Goal: Contribute content: Contribute content

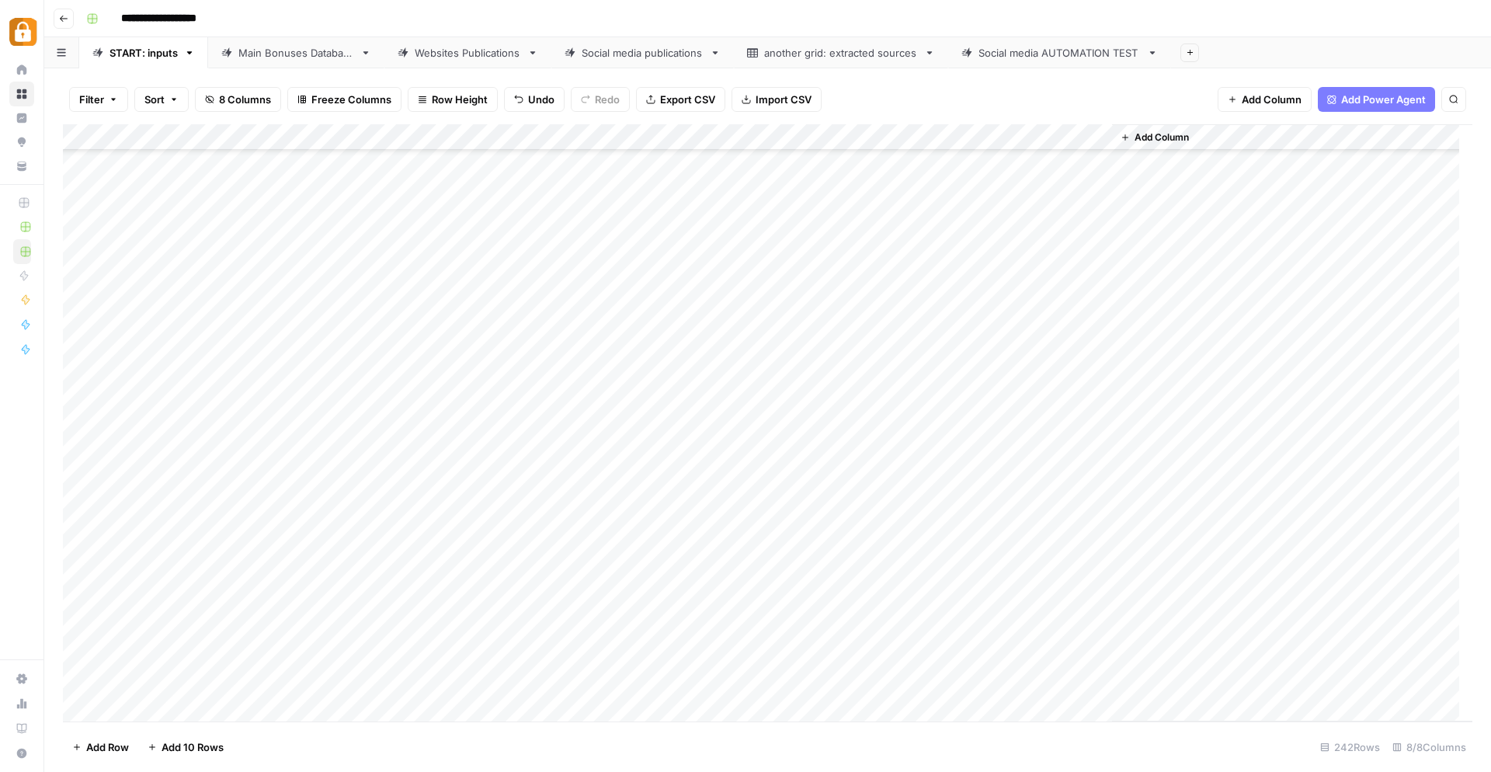
scroll to position [5842, 0]
click at [258, 57] on div "Main Bonuses Database" at bounding box center [296, 53] width 116 height 16
click at [141, 57] on div "START: inputs" at bounding box center [143, 53] width 68 height 16
click at [308, 629] on div "Add Column" at bounding box center [767, 423] width 1409 height 598
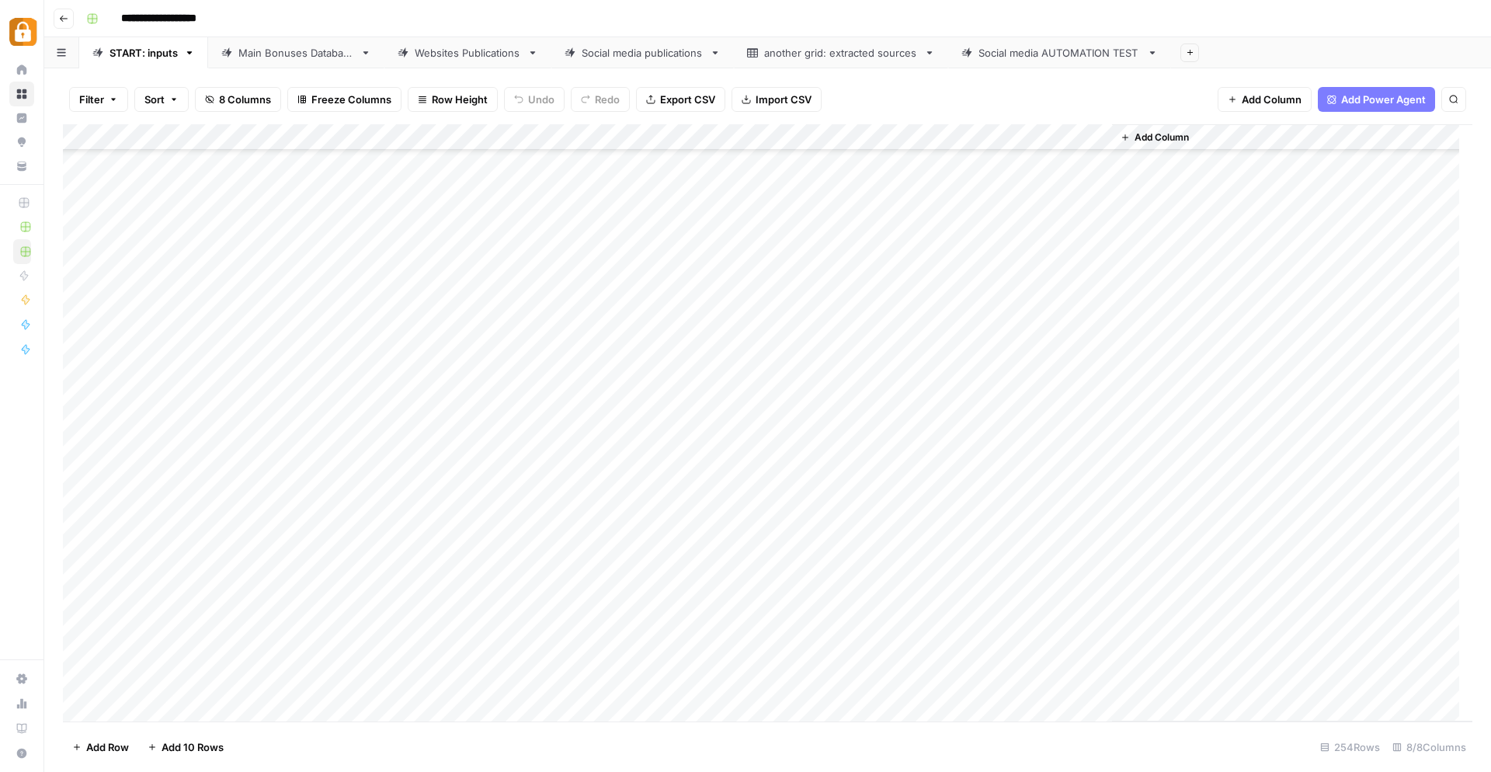
click at [308, 629] on div "Add Column" at bounding box center [767, 423] width 1409 height 598
click at [326, 694] on button "Katerina" at bounding box center [307, 690] width 52 height 19
click at [381, 624] on div "Add Column" at bounding box center [767, 423] width 1409 height 598
paste textarea "**********"
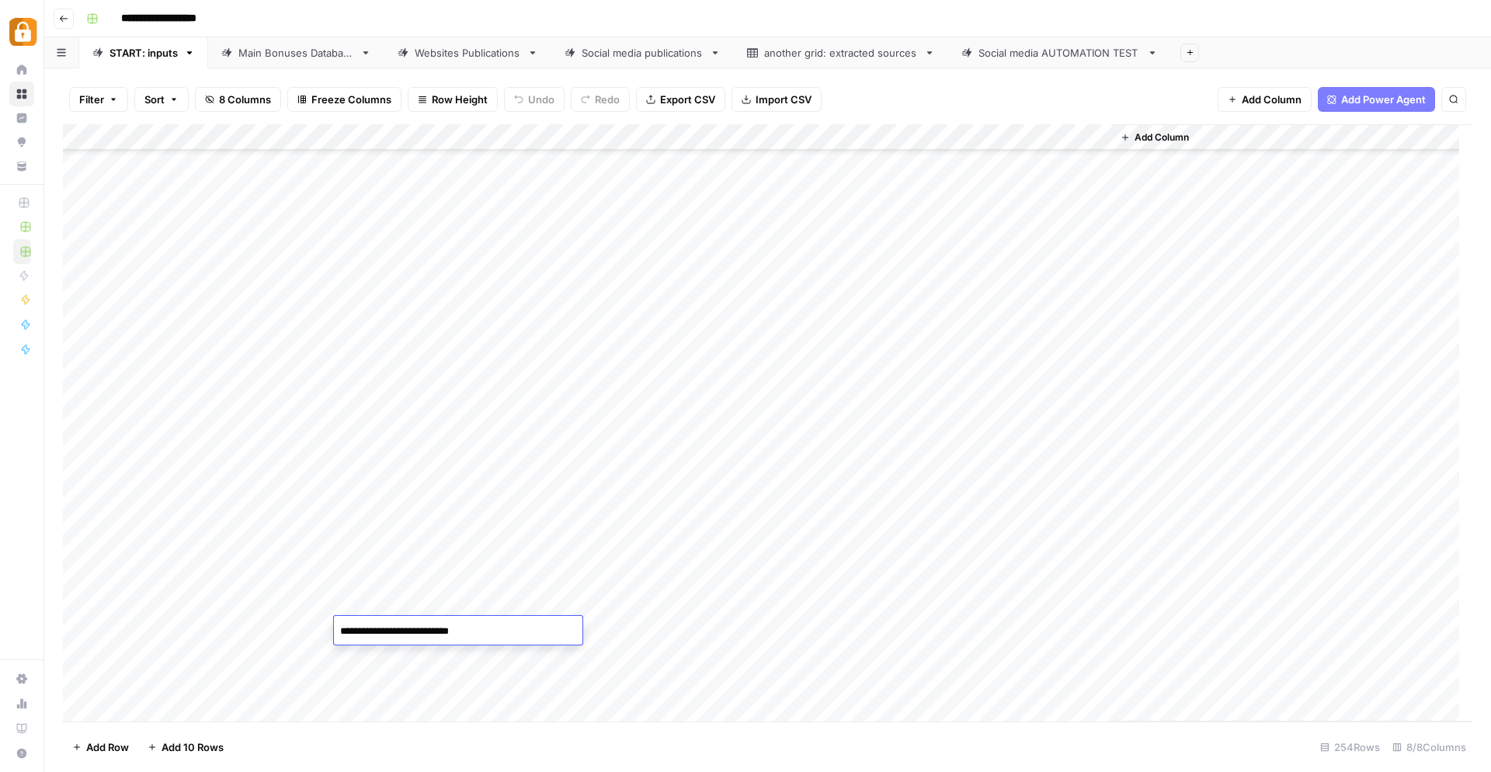
type textarea "**********"
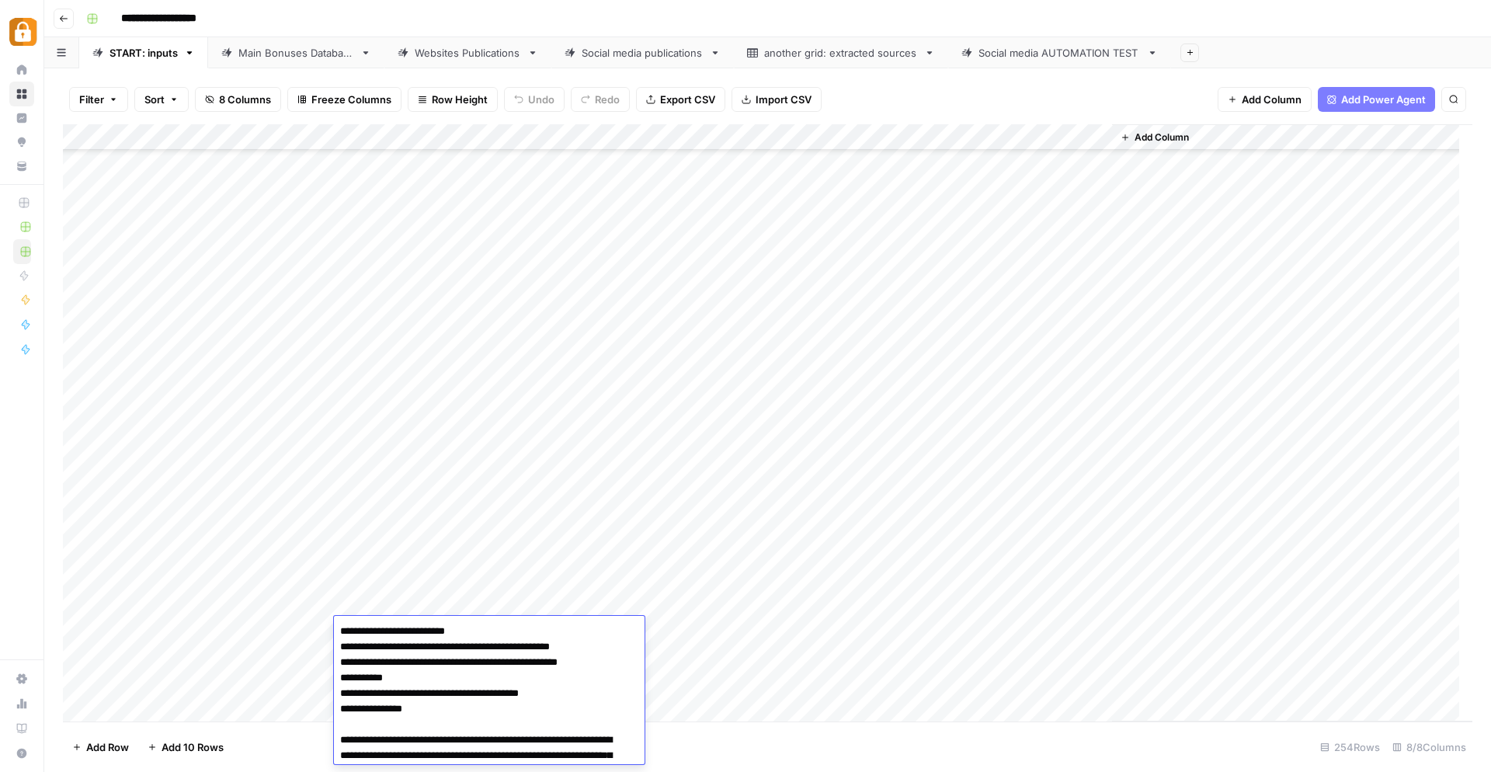
scroll to position [152, 0]
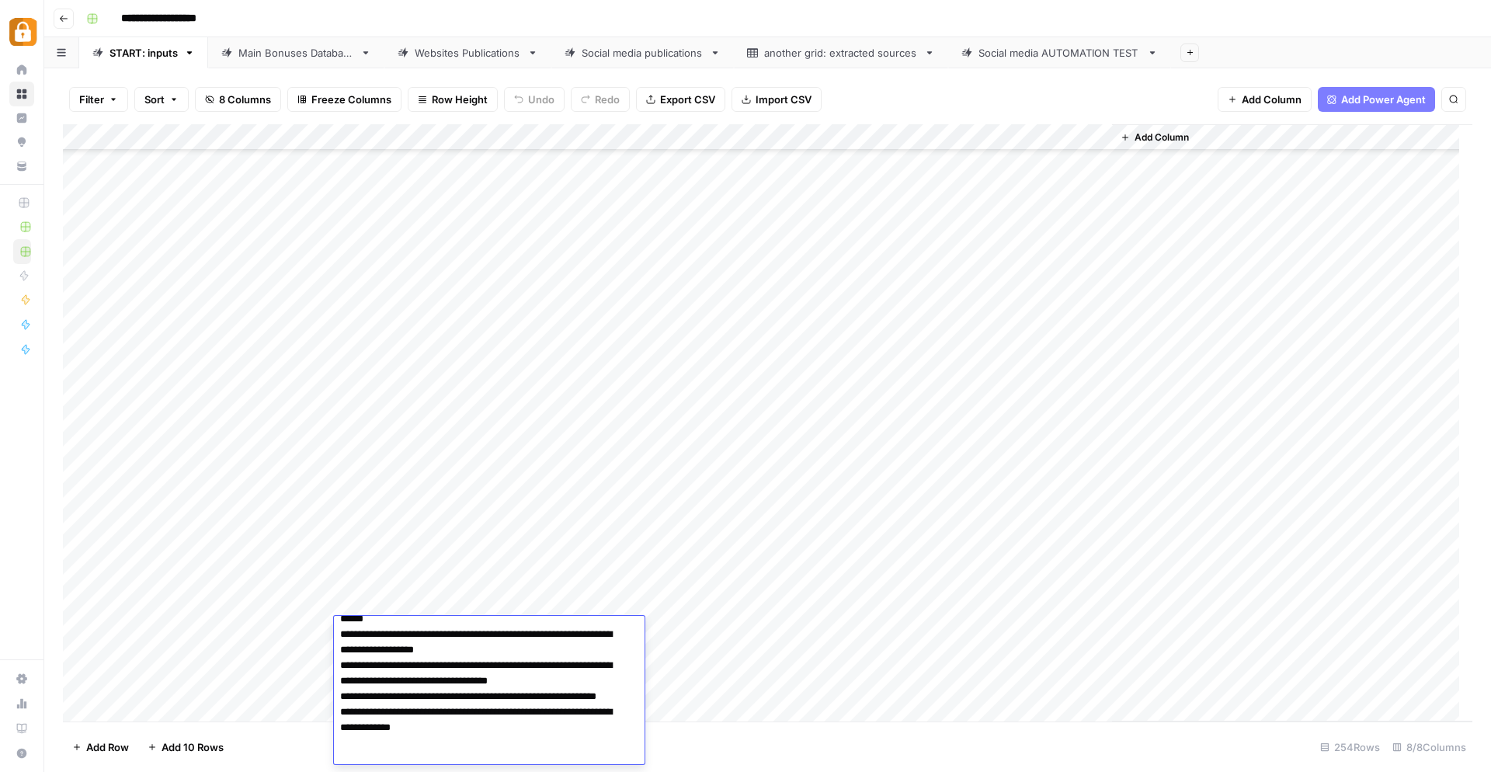
click at [776, 696] on div "Add Column" at bounding box center [767, 423] width 1409 height 598
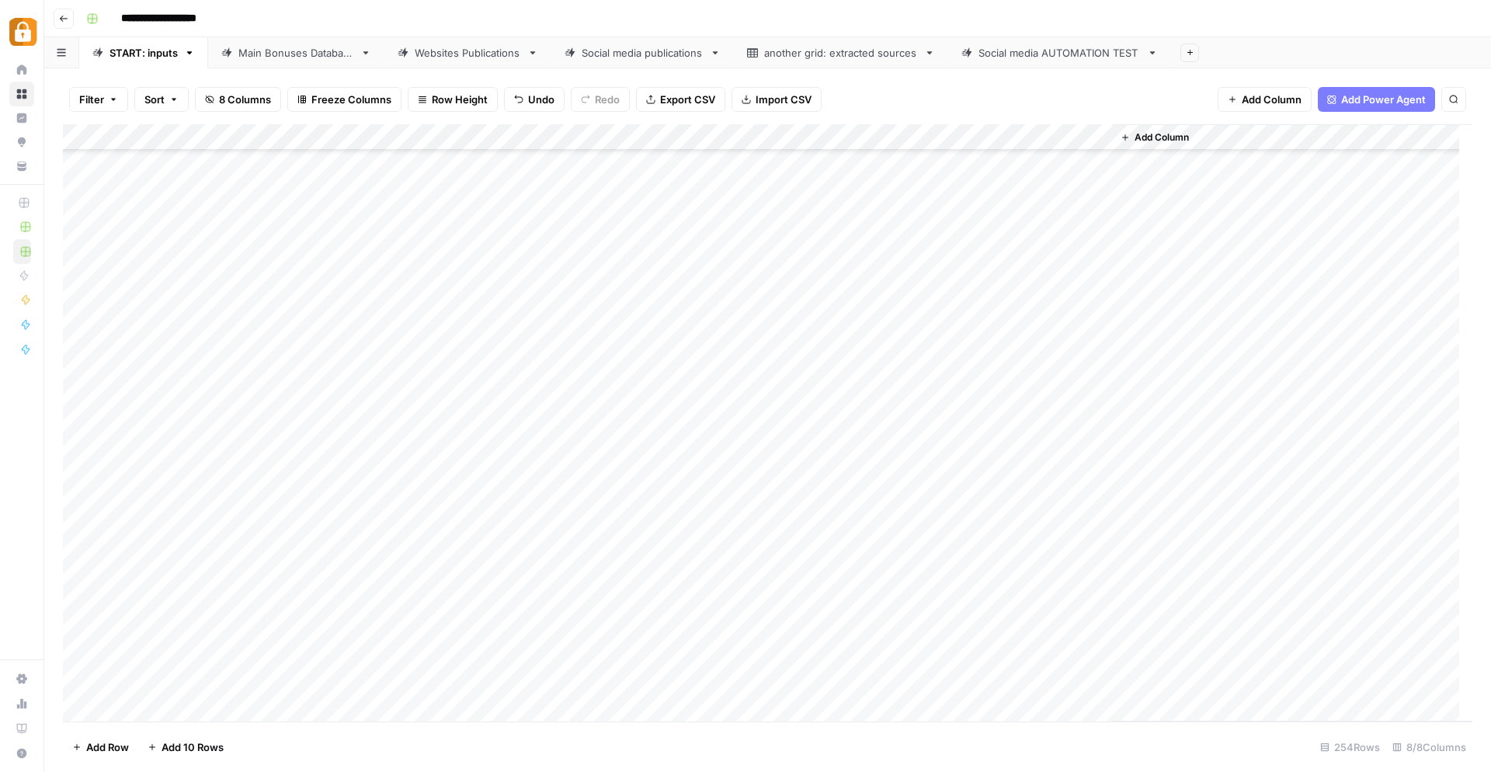
click at [613, 613] on div "Add Column" at bounding box center [767, 423] width 1409 height 598
click at [693, 618] on div "Add Column" at bounding box center [767, 423] width 1409 height 598
click at [643, 612] on div "Add Column" at bounding box center [767, 423] width 1409 height 598
click at [653, 602] on div "Add Column" at bounding box center [767, 423] width 1409 height 598
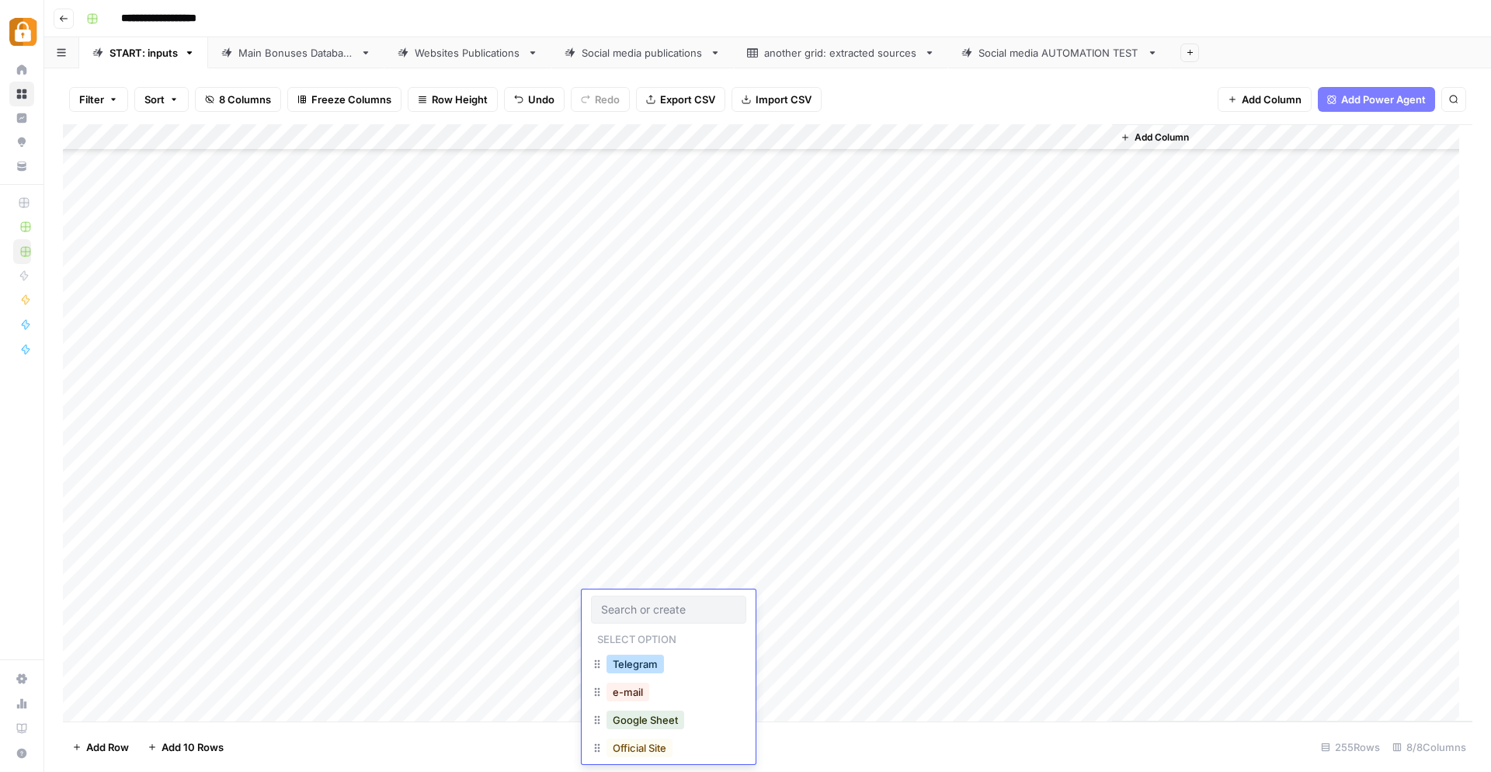
click at [649, 668] on button "Telegram" at bounding box center [634, 664] width 57 height 19
click at [871, 667] on div "Add Column" at bounding box center [767, 423] width 1409 height 598
click at [868, 600] on div "Add Column" at bounding box center [767, 423] width 1409 height 598
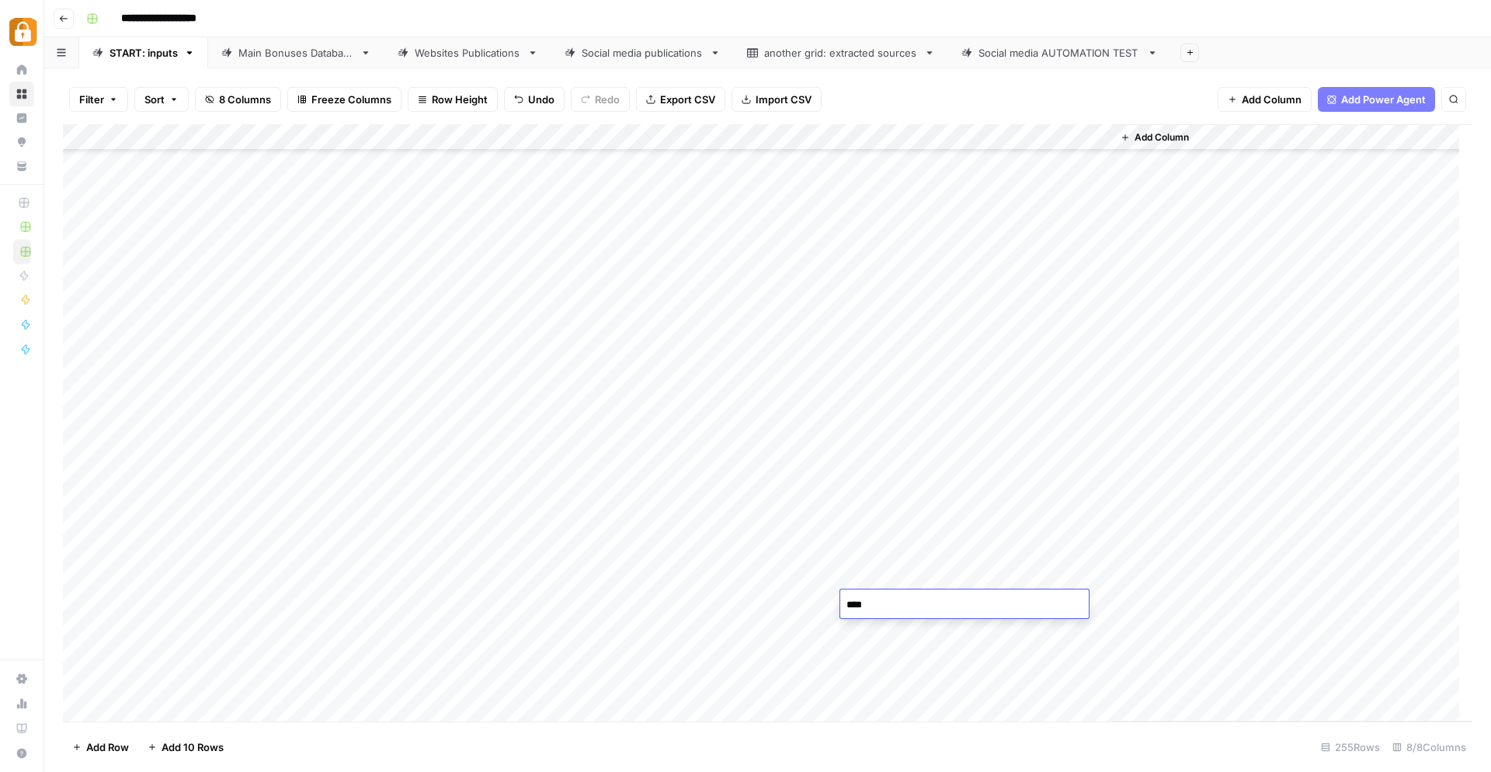
type textarea "*****"
click at [798, 650] on div "Add Column" at bounding box center [767, 423] width 1409 height 598
click at [1029, 603] on div "Add Column" at bounding box center [767, 423] width 1409 height 598
click at [304, 624] on div "Add Column" at bounding box center [767, 423] width 1409 height 598
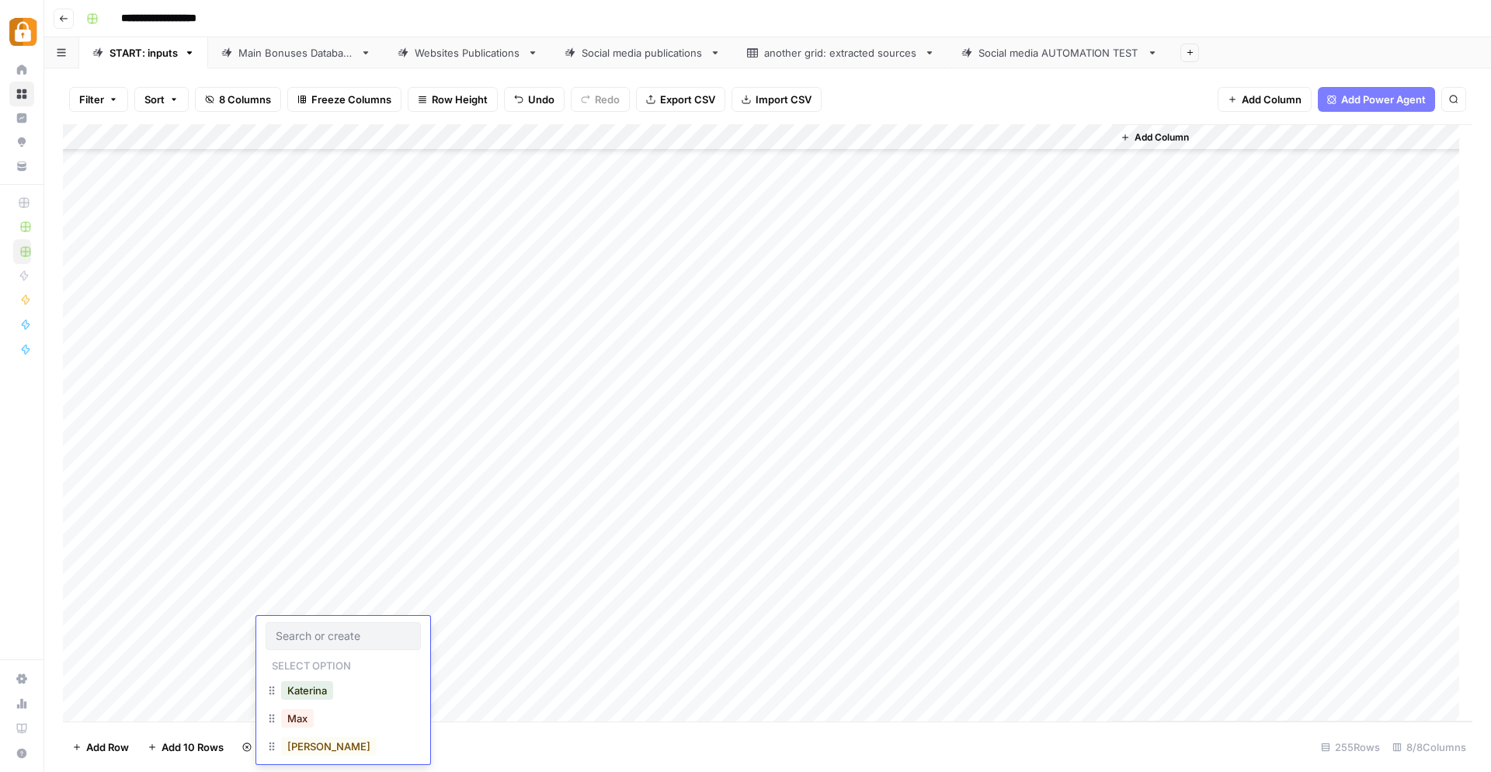
click at [333, 700] on div "Katerina" at bounding box center [307, 690] width 58 height 22
click at [308, 692] on button "Katerina" at bounding box center [307, 690] width 52 height 19
click at [429, 610] on div "Add Column" at bounding box center [767, 423] width 1409 height 598
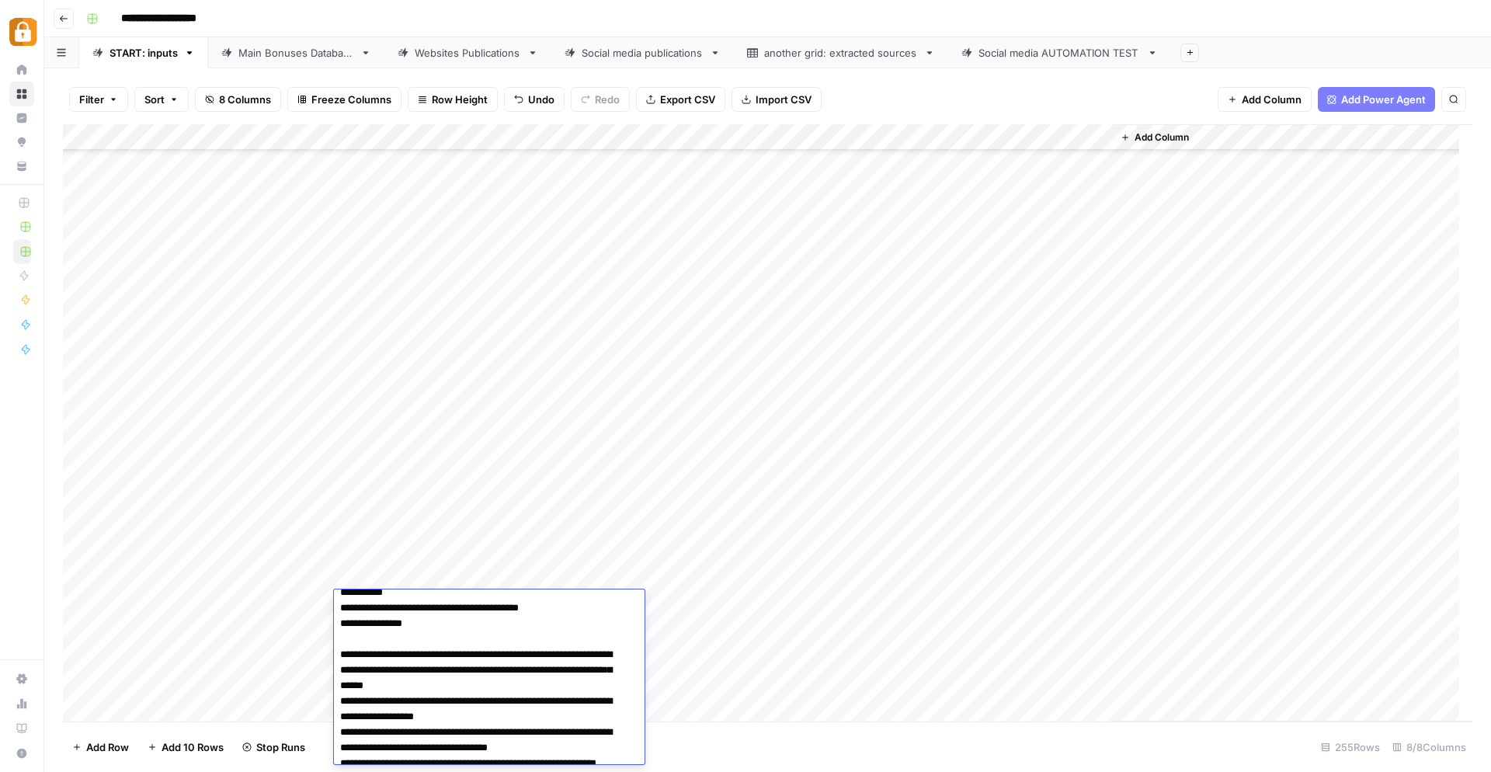
scroll to position [0, 0]
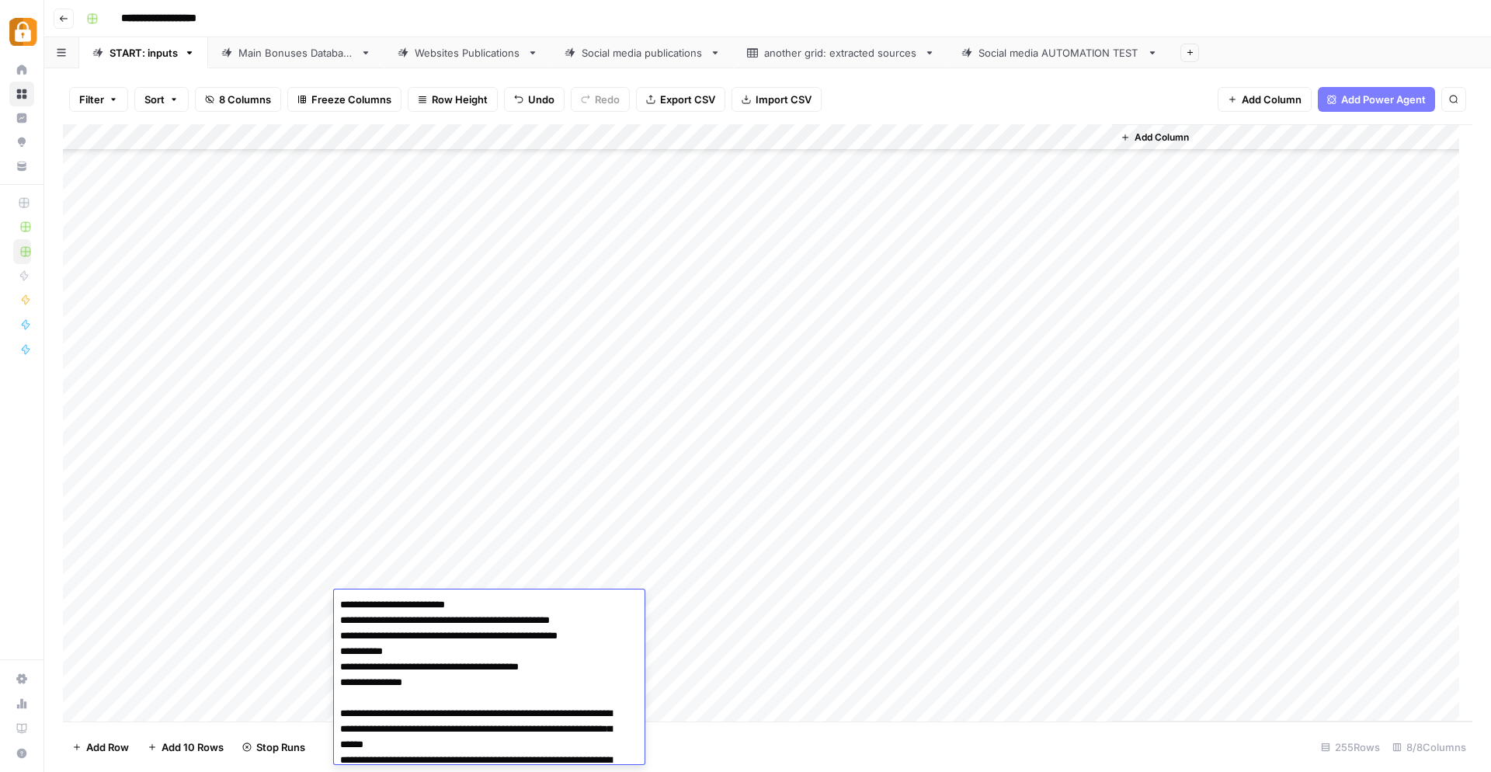
drag, startPoint x: 501, startPoint y: 603, endPoint x: 138, endPoint y: 550, distance: 366.6
click at [138, 550] on body "**********" at bounding box center [745, 386] width 1491 height 772
click at [870, 574] on div "Add Column" at bounding box center [767, 423] width 1409 height 598
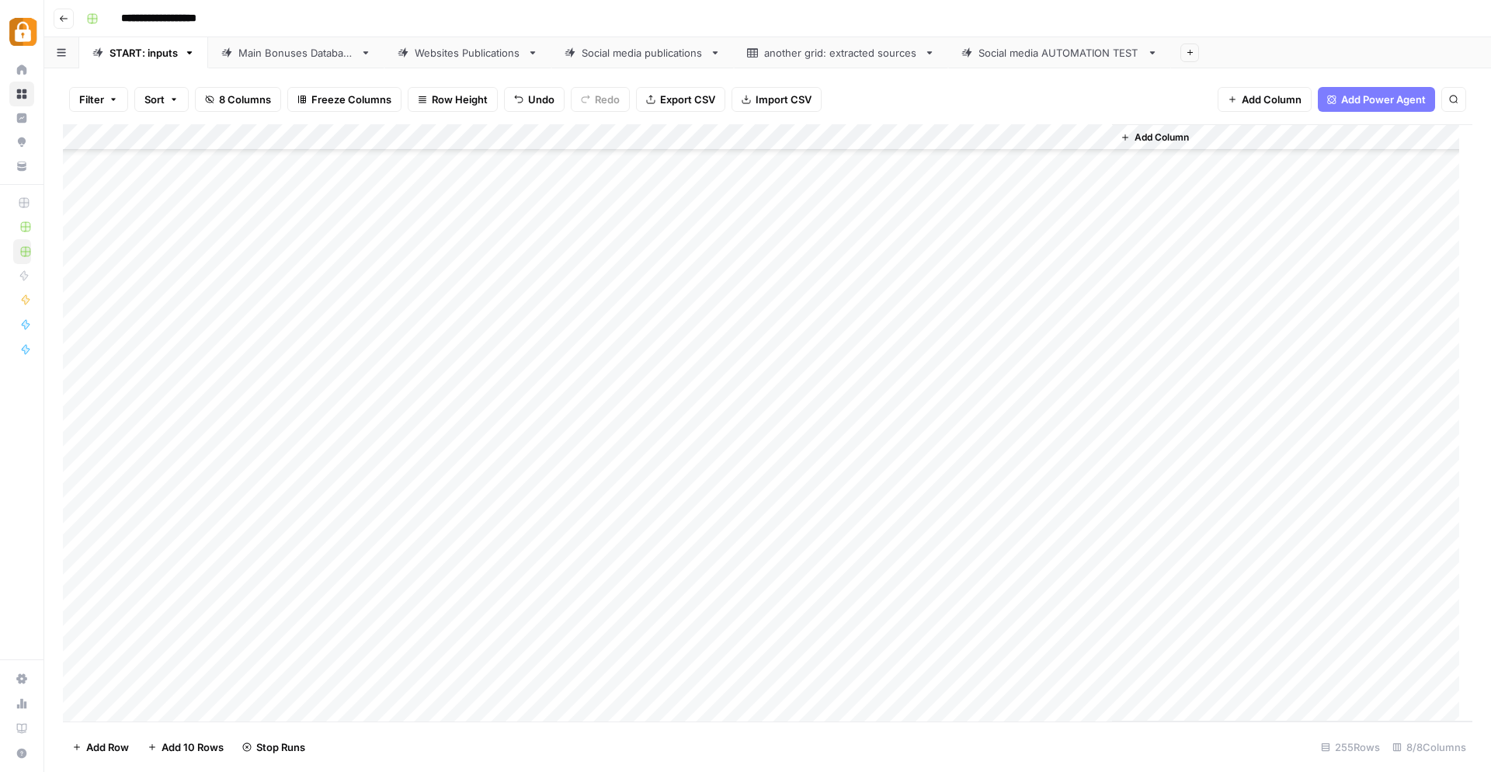
click at [391, 626] on div "Add Column" at bounding box center [767, 423] width 1409 height 598
type textarea "**********"
click at [688, 757] on footer "Add Row Add 10 Rows Stop Runs 255 Rows 8/8 Columns" at bounding box center [767, 746] width 1409 height 50
click at [418, 620] on div "Add Column" at bounding box center [767, 423] width 1409 height 598
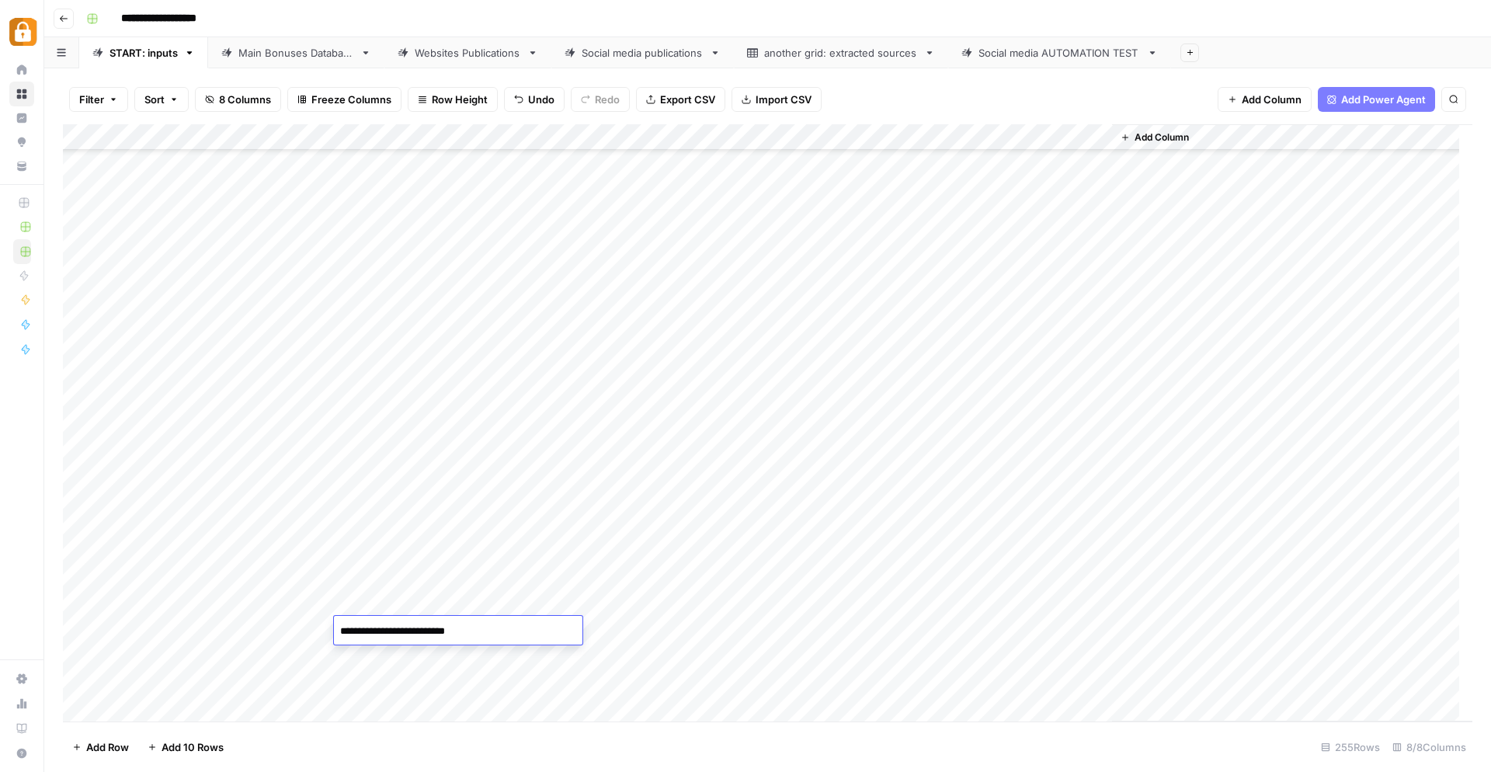
click at [418, 620] on div "**********" at bounding box center [458, 630] width 248 height 29
click at [516, 628] on textarea "**********" at bounding box center [458, 631] width 248 height 22
paste textarea "**********"
type textarea "**********"
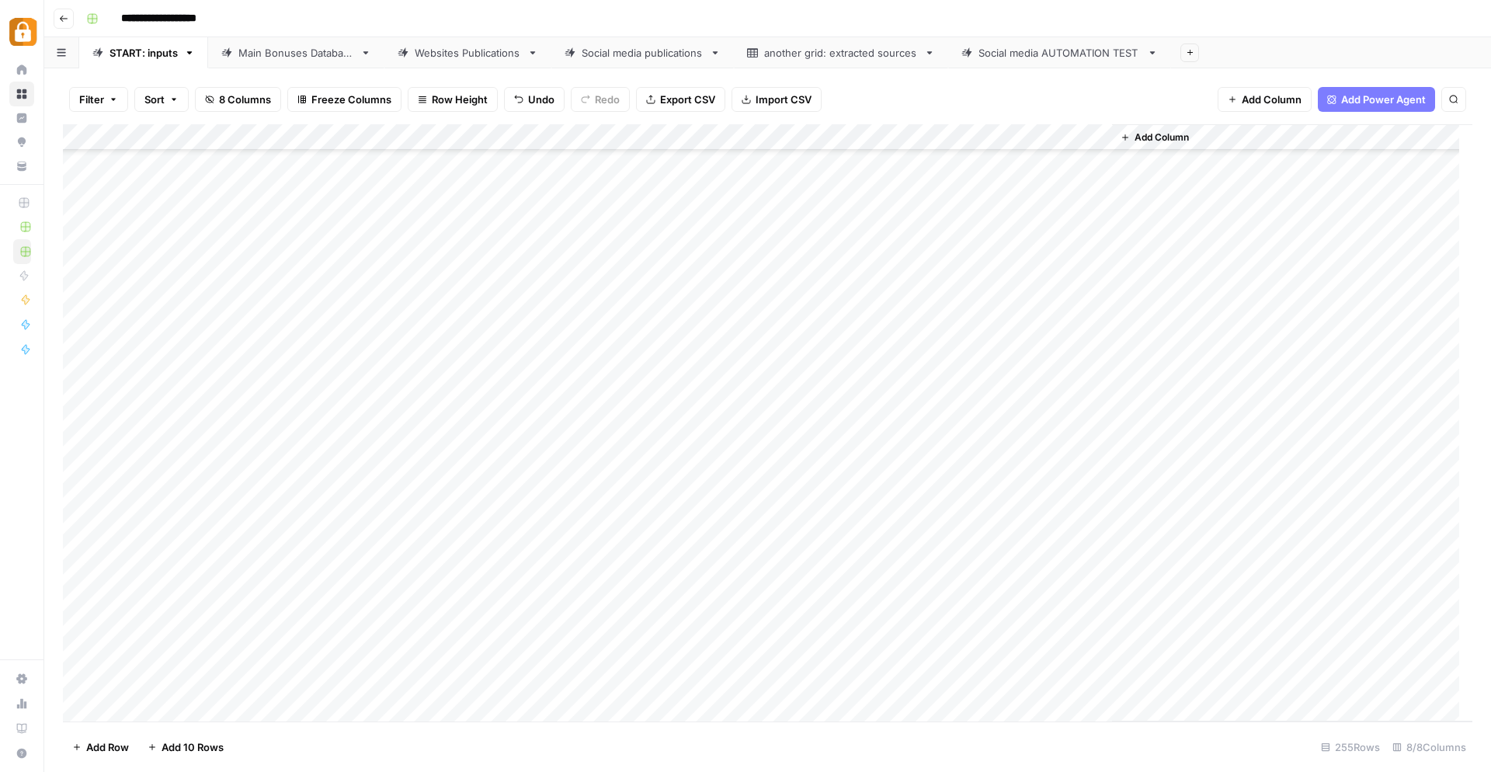
click at [706, 723] on footer "Add Row Add 10 Rows 255 Rows 8/8 Columns" at bounding box center [767, 746] width 1409 height 50
click at [641, 638] on div "Add Column" at bounding box center [767, 423] width 1409 height 598
click at [641, 637] on div "Add Column" at bounding box center [767, 423] width 1409 height 598
drag, startPoint x: 632, startPoint y: 683, endPoint x: 669, endPoint y: 670, distance: 38.8
click at [632, 683] on button "Telegram" at bounding box center [634, 690] width 57 height 19
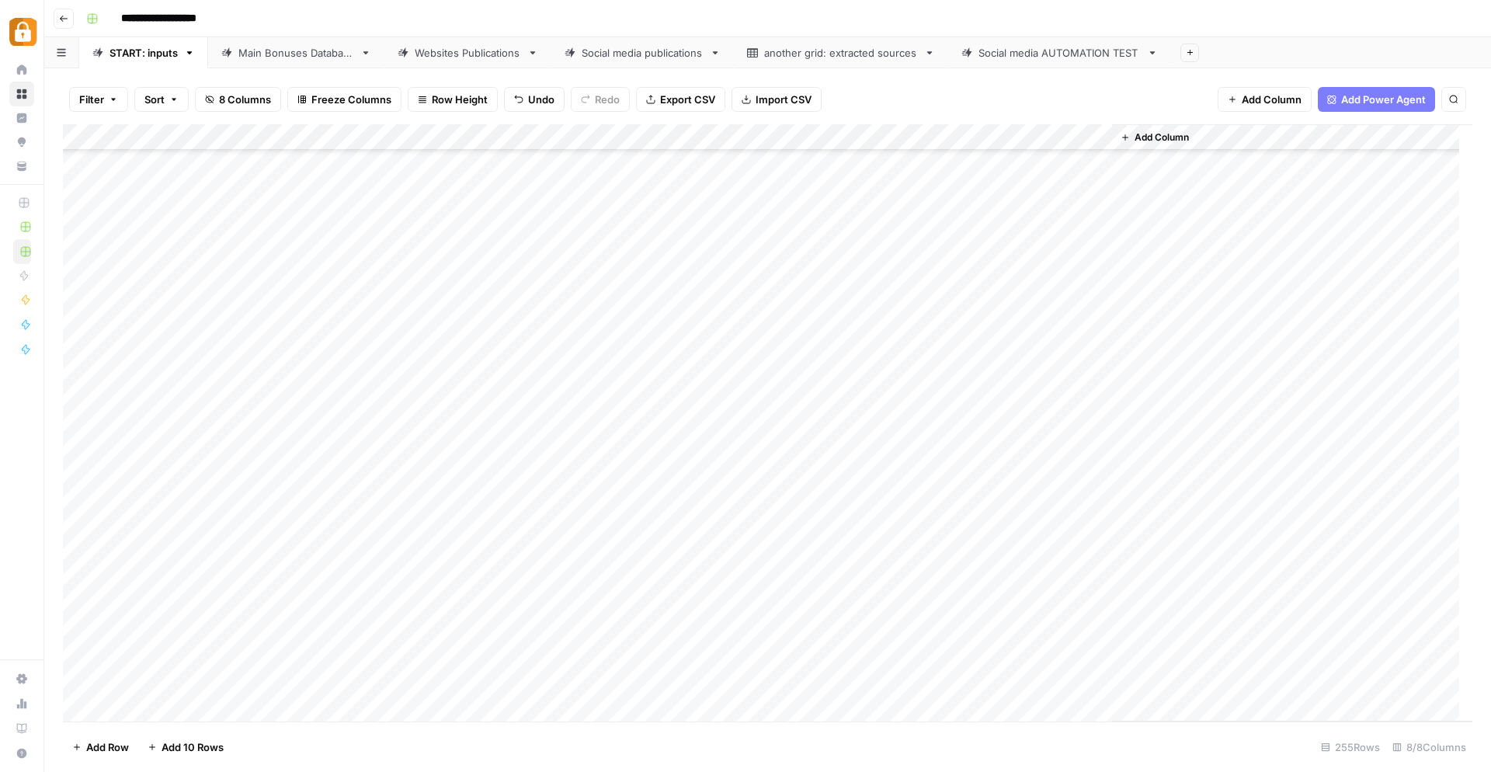
click at [871, 624] on div "Add Column" at bounding box center [767, 423] width 1409 height 598
type textarea "*********"
click at [866, 705] on div "Add Column" at bounding box center [767, 423] width 1409 height 598
click at [1025, 642] on div "Add Column" at bounding box center [767, 423] width 1409 height 598
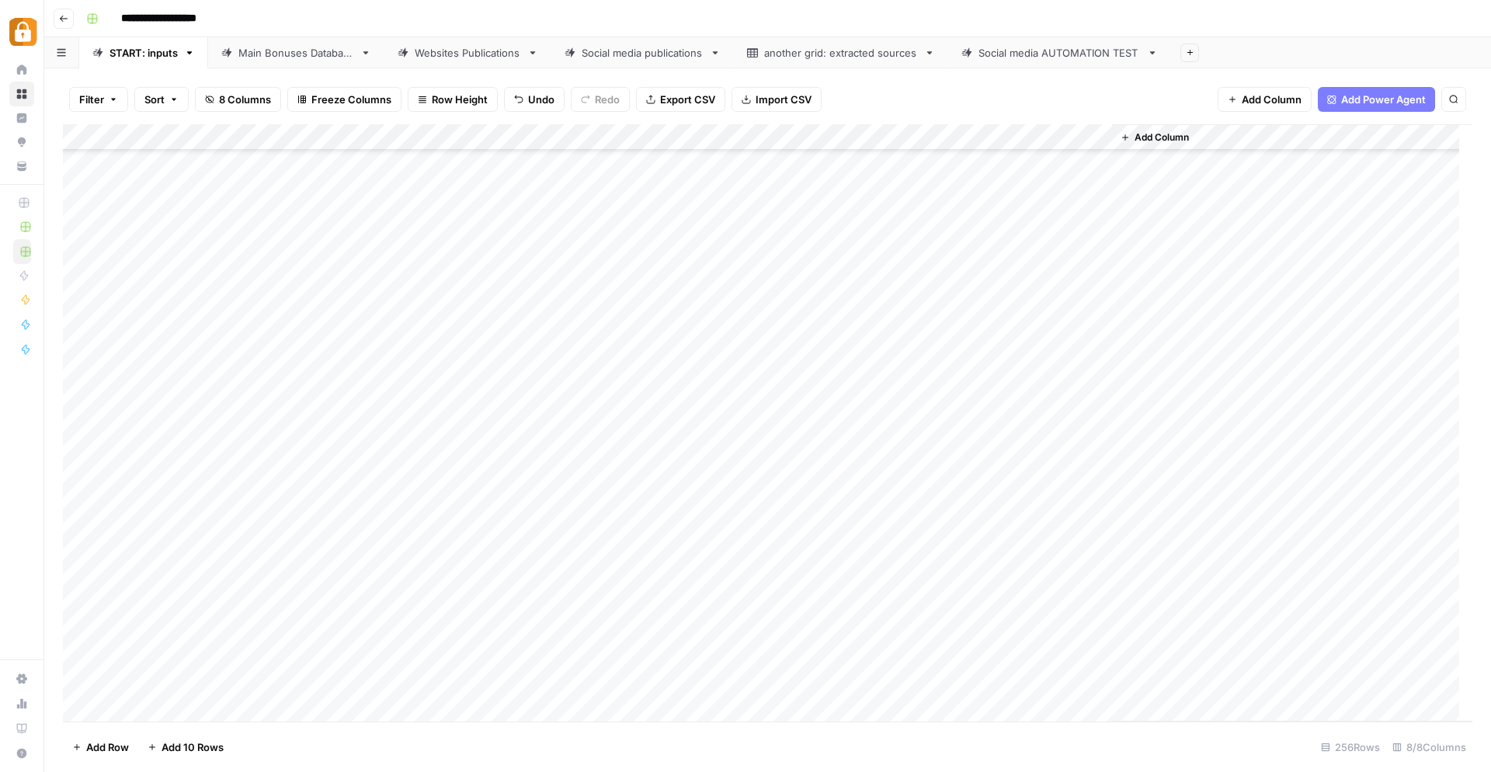
scroll to position [6212, 0]
click at [302, 58] on div "Main Bonuses Database" at bounding box center [296, 53] width 116 height 16
click at [702, 401] on div "Add Column" at bounding box center [767, 423] width 1409 height 598
click at [702, 400] on div "Add Column" at bounding box center [767, 423] width 1409 height 598
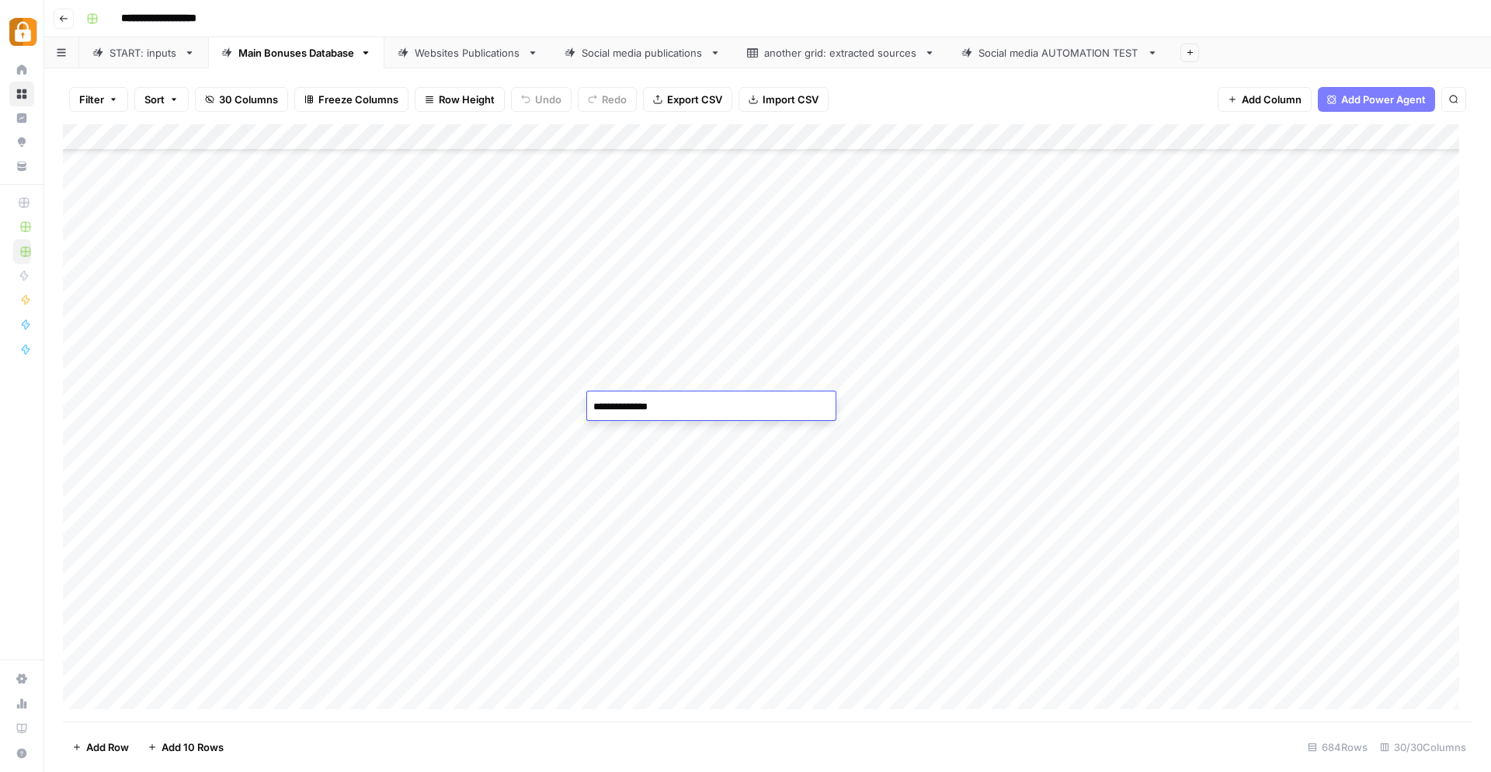
drag, startPoint x: 702, startPoint y: 400, endPoint x: 531, endPoint y: 403, distance: 170.9
click at [531, 403] on body "**********" at bounding box center [745, 386] width 1491 height 772
click at [655, 439] on div "Add Column" at bounding box center [767, 423] width 1409 height 598
click at [651, 440] on div "Add Column" at bounding box center [767, 423] width 1409 height 598
type textarea "**********"
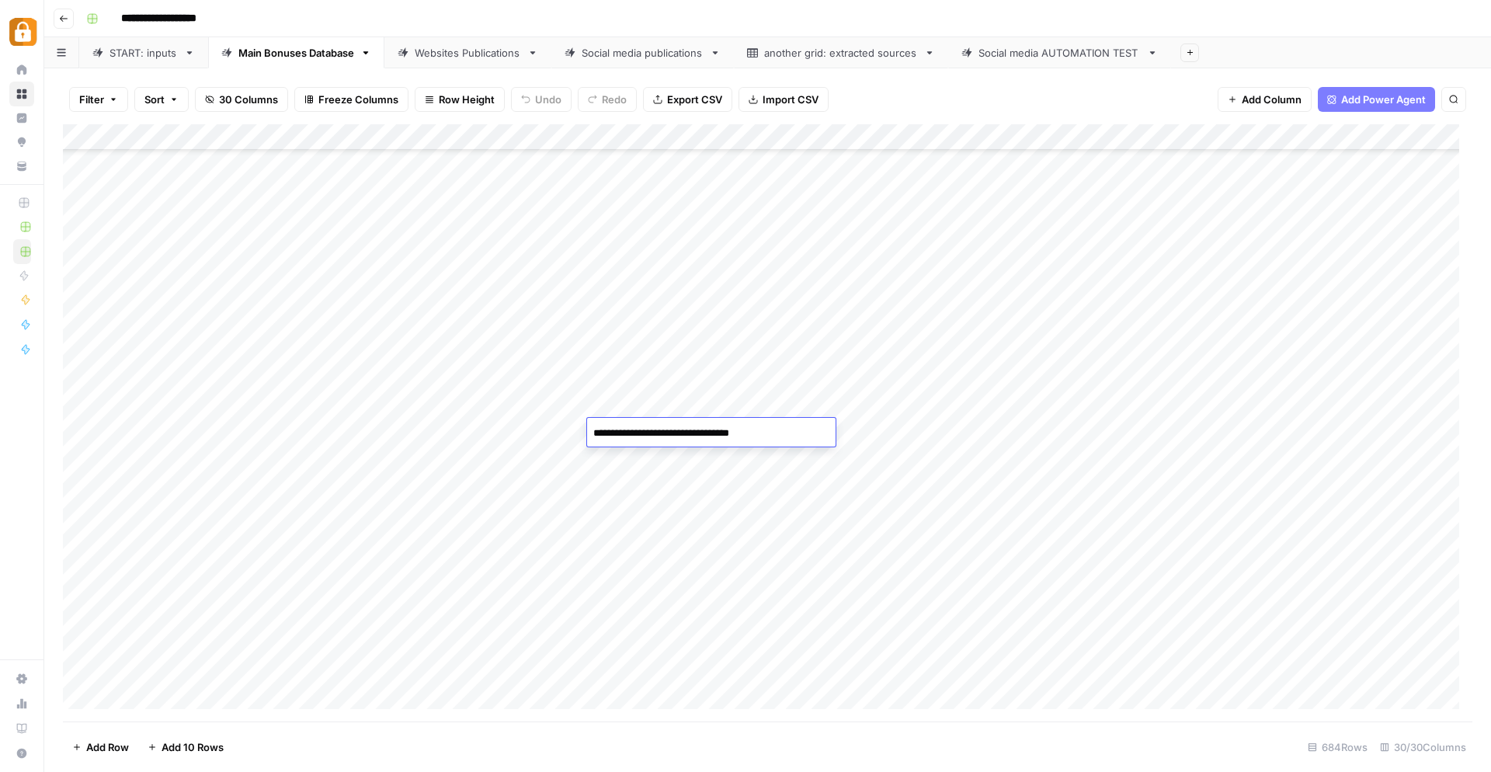
click at [682, 508] on div "Add Column" at bounding box center [767, 423] width 1409 height 598
click at [674, 429] on div "Add Column" at bounding box center [767, 423] width 1409 height 598
drag, startPoint x: 734, startPoint y: 445, endPoint x: 734, endPoint y: 459, distance: 14.0
click at [734, 459] on div "Add Column" at bounding box center [767, 423] width 1409 height 598
click at [787, 536] on div "Add Column" at bounding box center [767, 423] width 1409 height 598
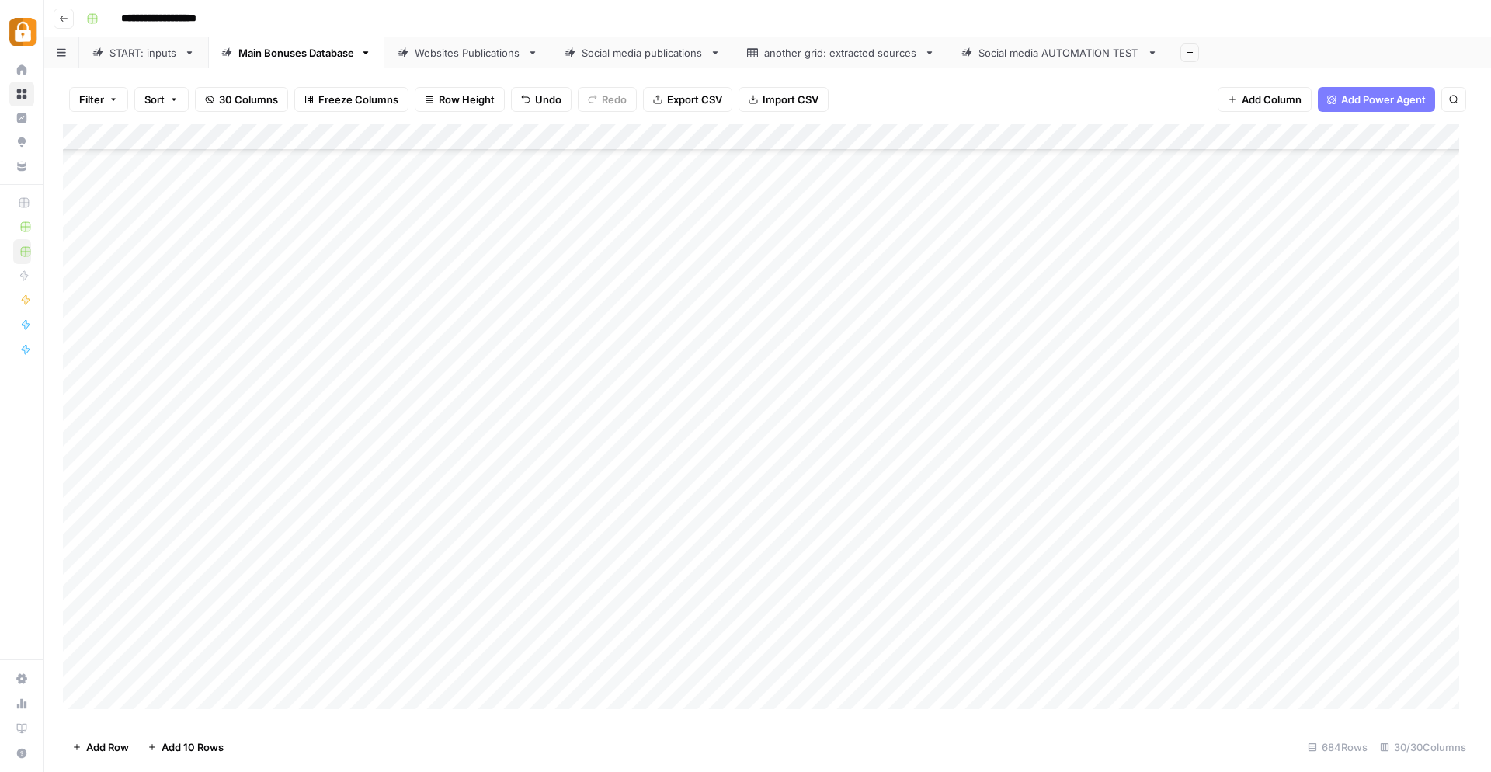
click at [991, 432] on div "Add Column" at bounding box center [767, 423] width 1409 height 598
click at [995, 459] on div "Add Column" at bounding box center [767, 423] width 1409 height 598
click at [155, 42] on link "START: inputs" at bounding box center [143, 52] width 129 height 31
click at [331, 57] on div "Main Bonuses Database" at bounding box center [296, 53] width 116 height 16
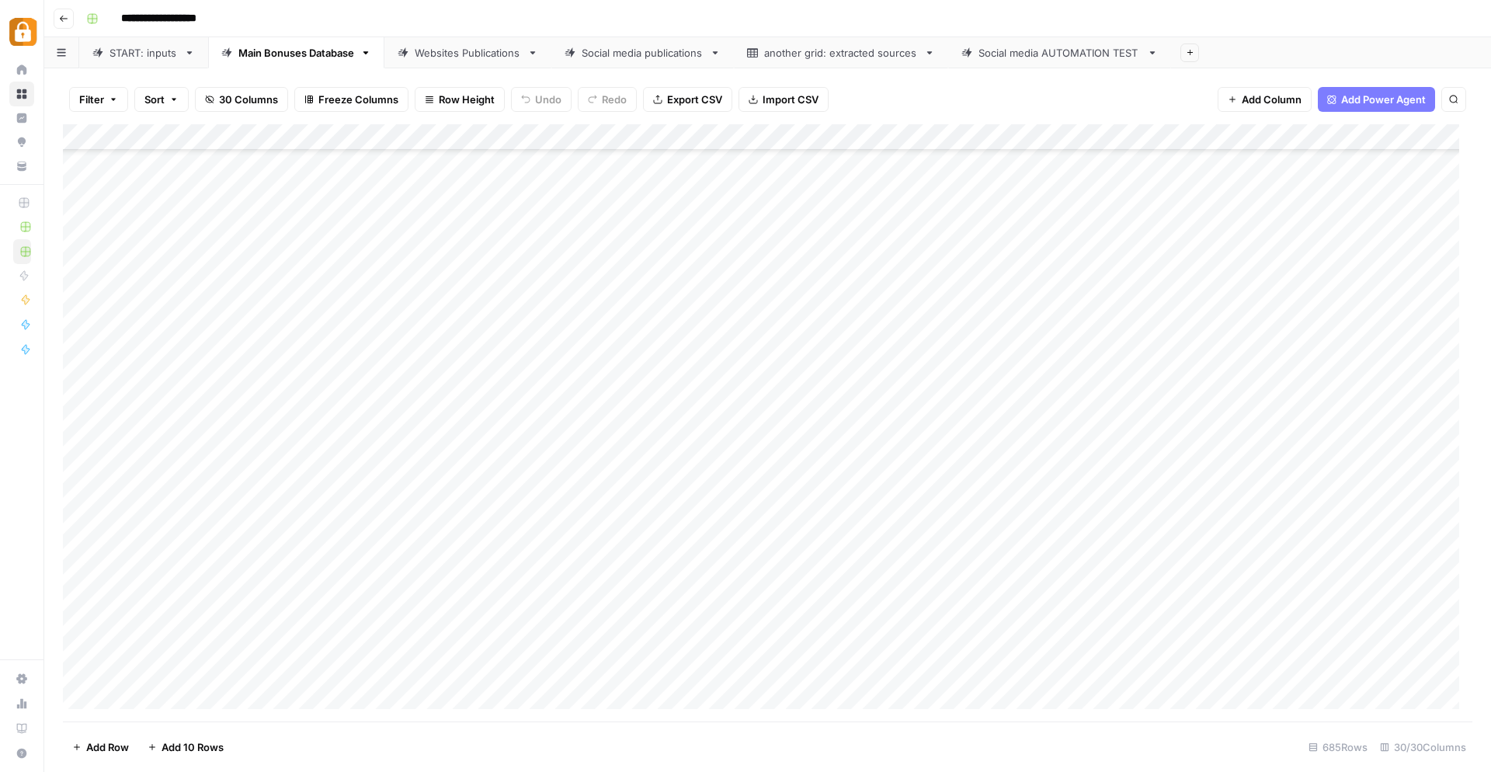
scroll to position [17552, 0]
click at [646, 667] on div "Add Column" at bounding box center [767, 423] width 1409 height 598
type textarea "**********"
click at [721, 624] on div "Add Column" at bounding box center [767, 423] width 1409 height 598
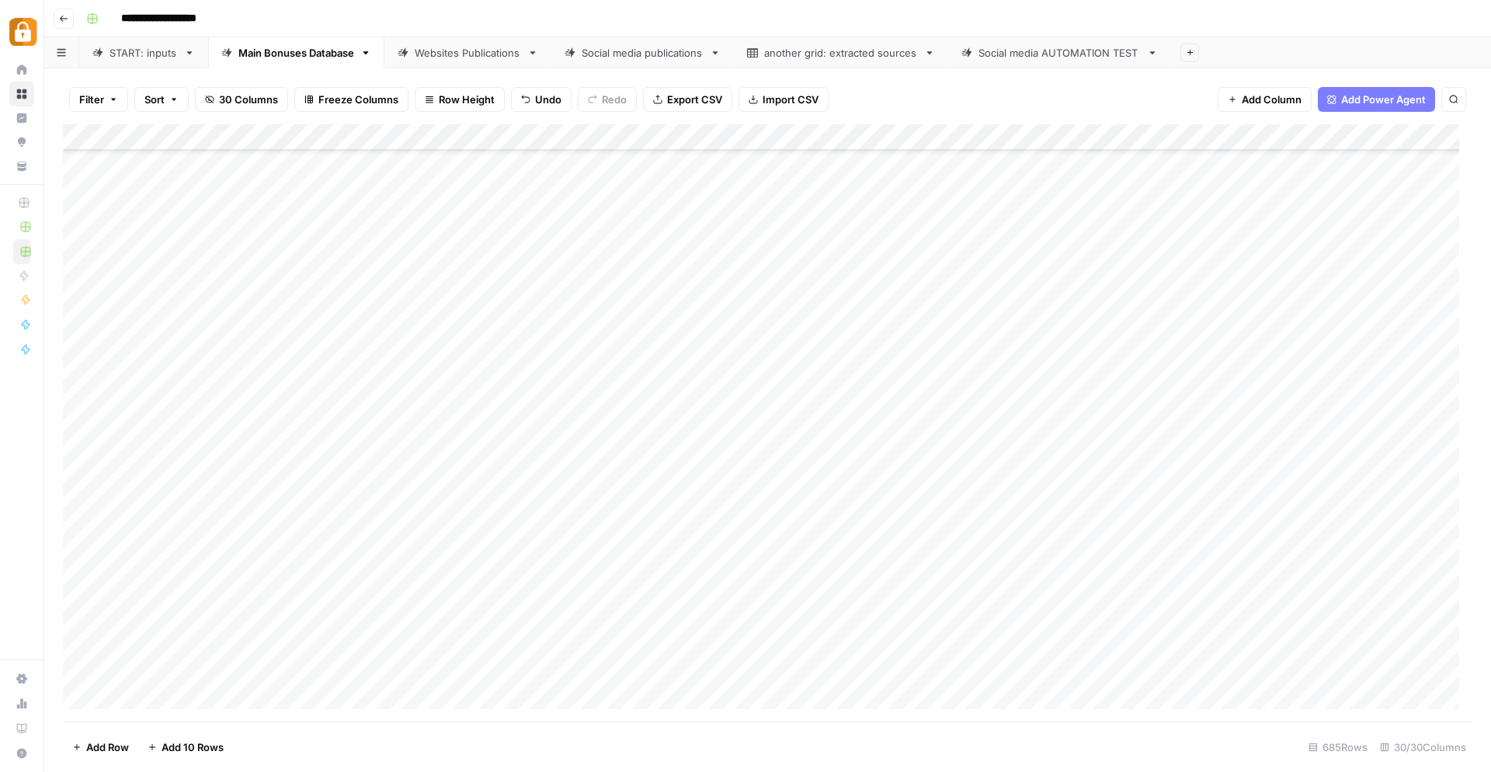
click at [994, 670] on div "Add Column" at bounding box center [767, 423] width 1409 height 598
click at [461, 58] on div "Websites Publications" at bounding box center [468, 53] width 106 height 16
click at [801, 667] on div "Add Column" at bounding box center [767, 423] width 1409 height 598
type textarea "********"
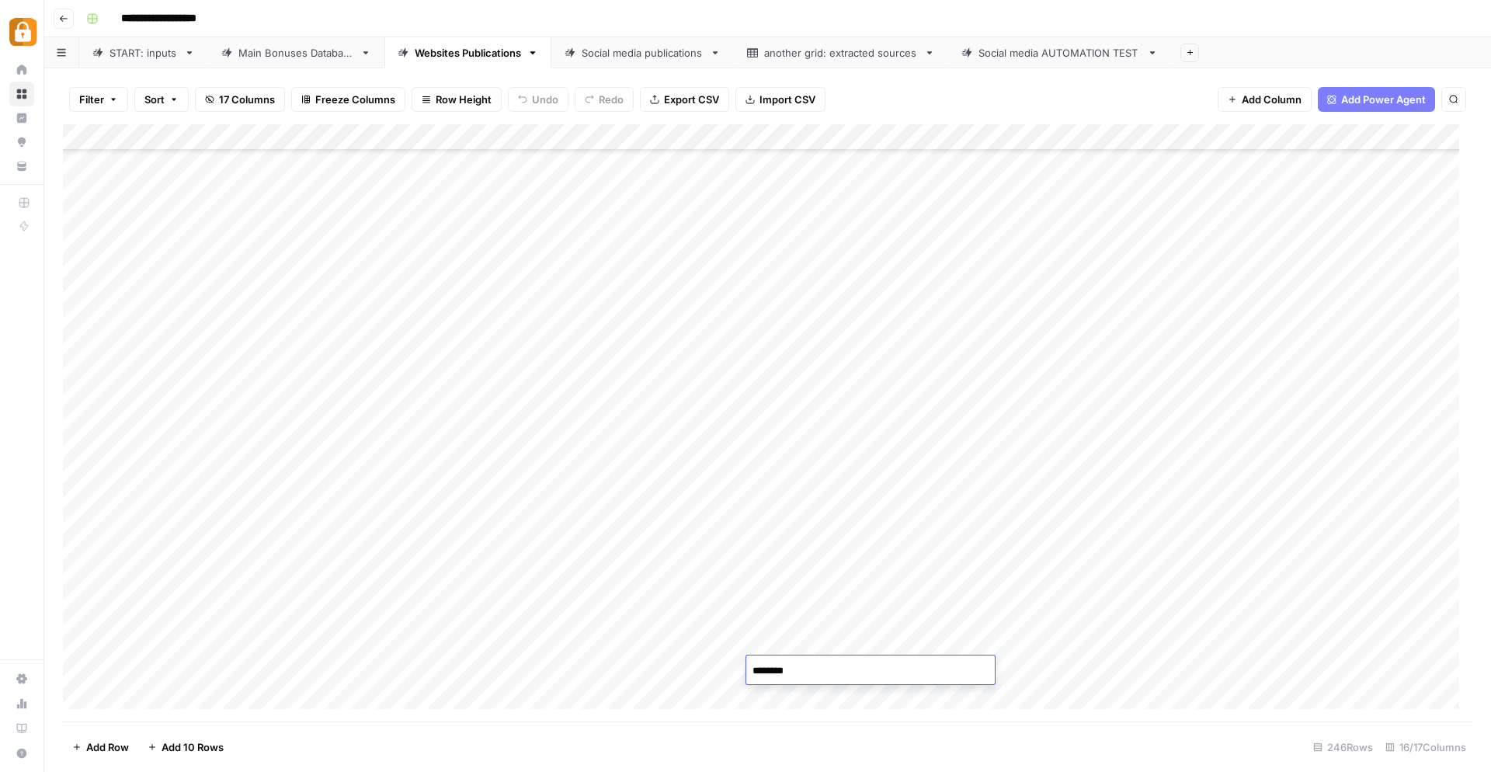
click at [1301, 670] on div "Add Column" at bounding box center [767, 423] width 1409 height 598
click at [867, 666] on div "Add Column" at bounding box center [767, 423] width 1409 height 598
type textarea "**********"
click at [596, 630] on div "Add Column" at bounding box center [767, 423] width 1409 height 598
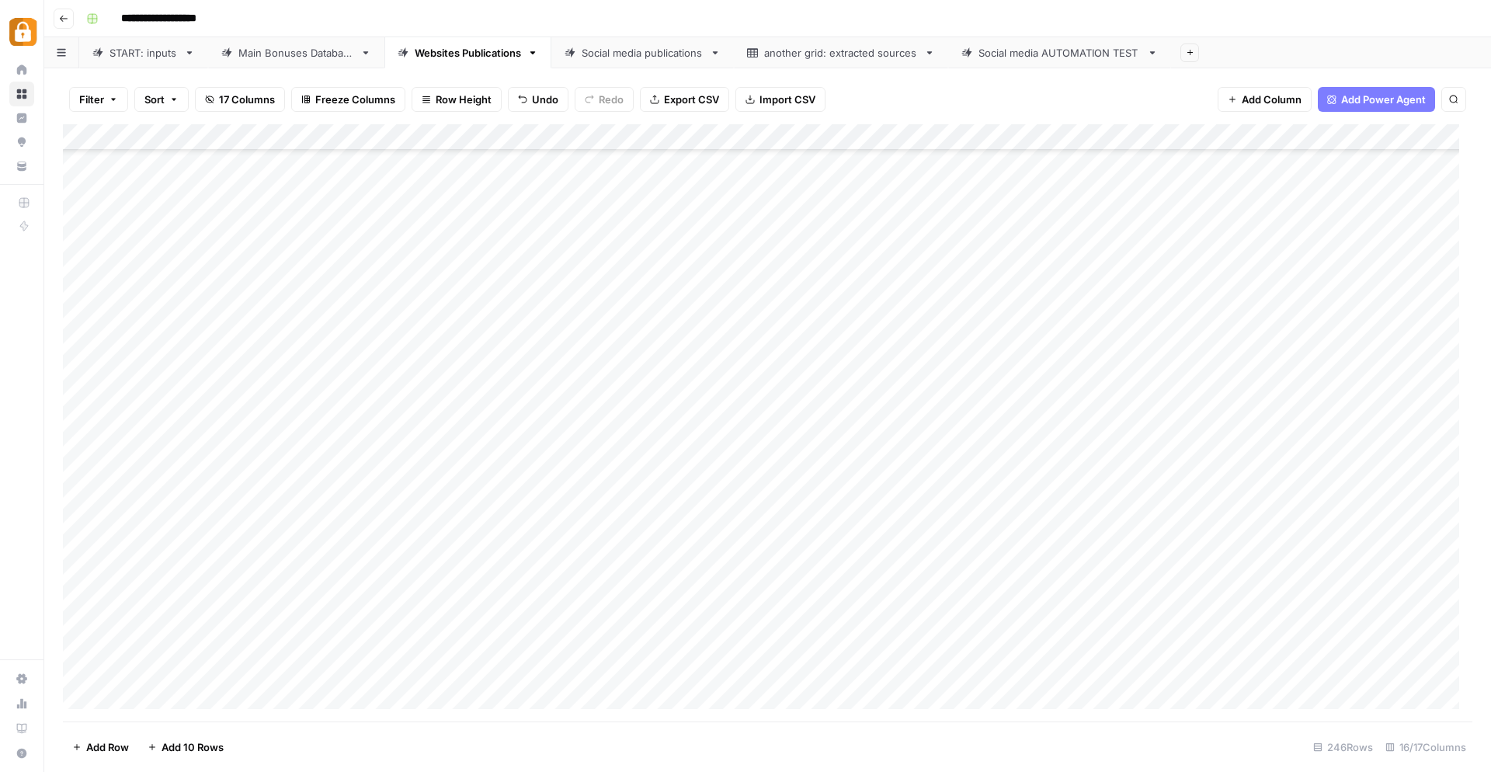
click at [1048, 671] on div "Add Column" at bounding box center [767, 423] width 1409 height 598
click at [690, 669] on div "Add Column" at bounding box center [767, 423] width 1409 height 598
click at [156, 57] on div "START: inputs" at bounding box center [143, 53] width 68 height 16
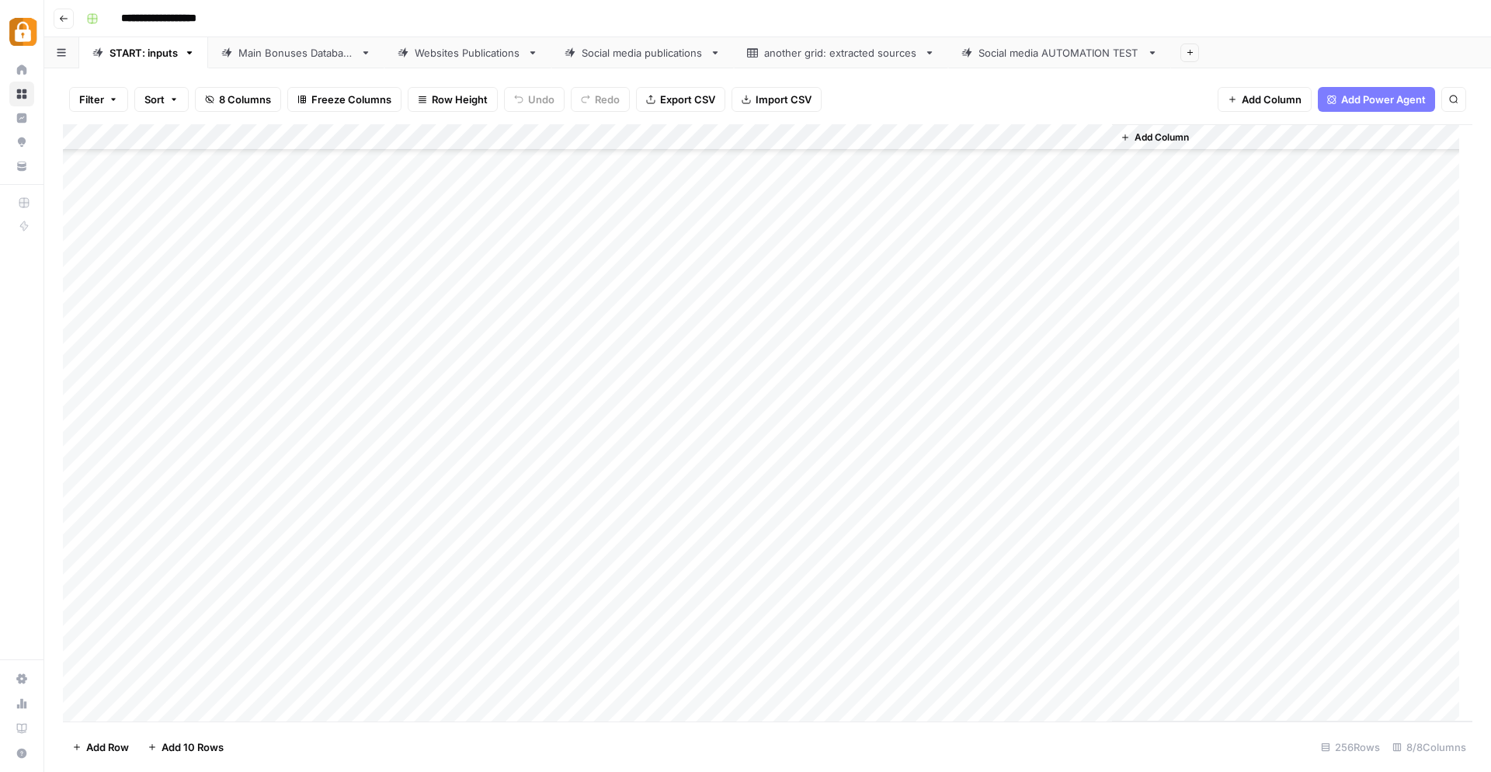
scroll to position [6212, 0]
click at [381, 602] on div "Add Column" at bounding box center [767, 423] width 1409 height 598
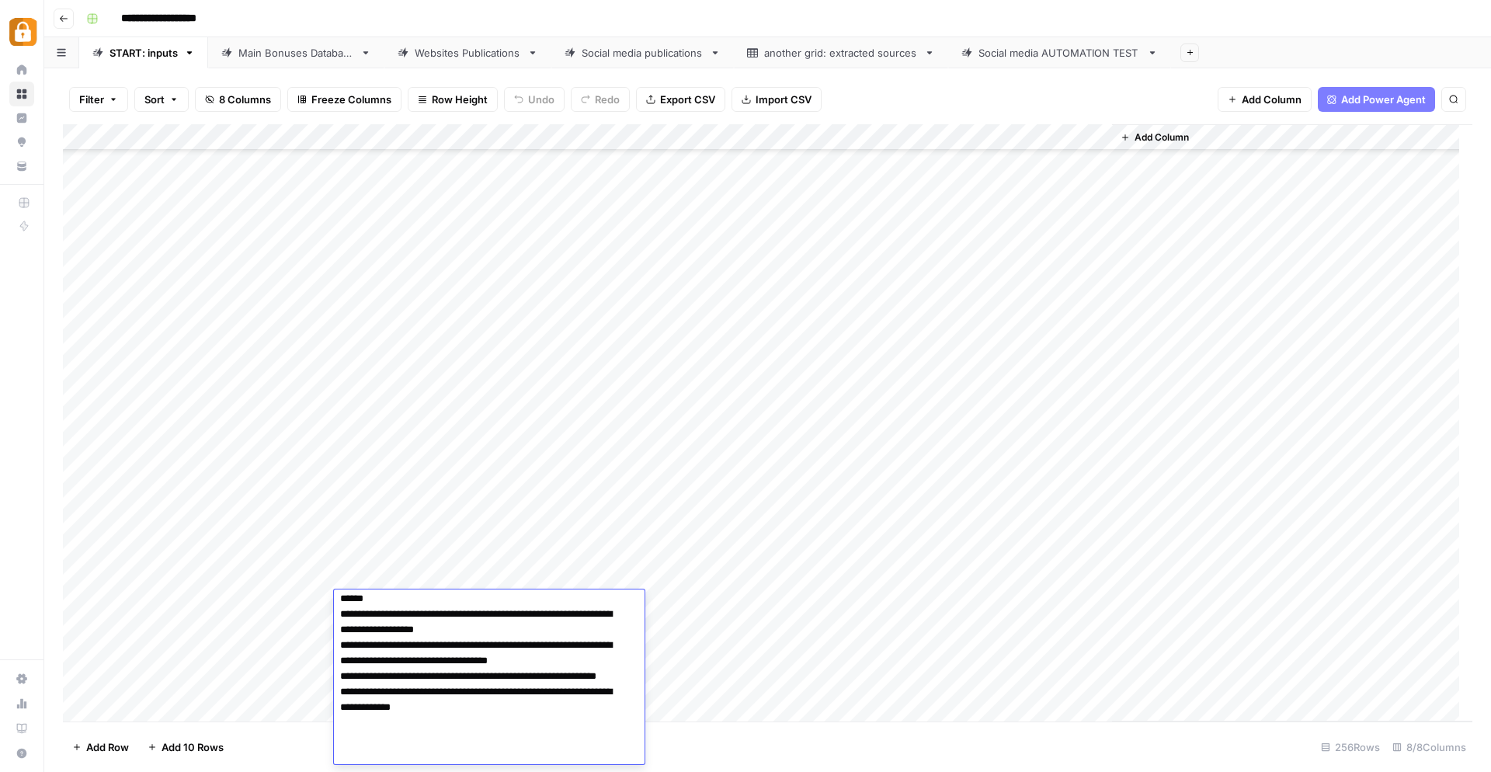
scroll to position [0, 0]
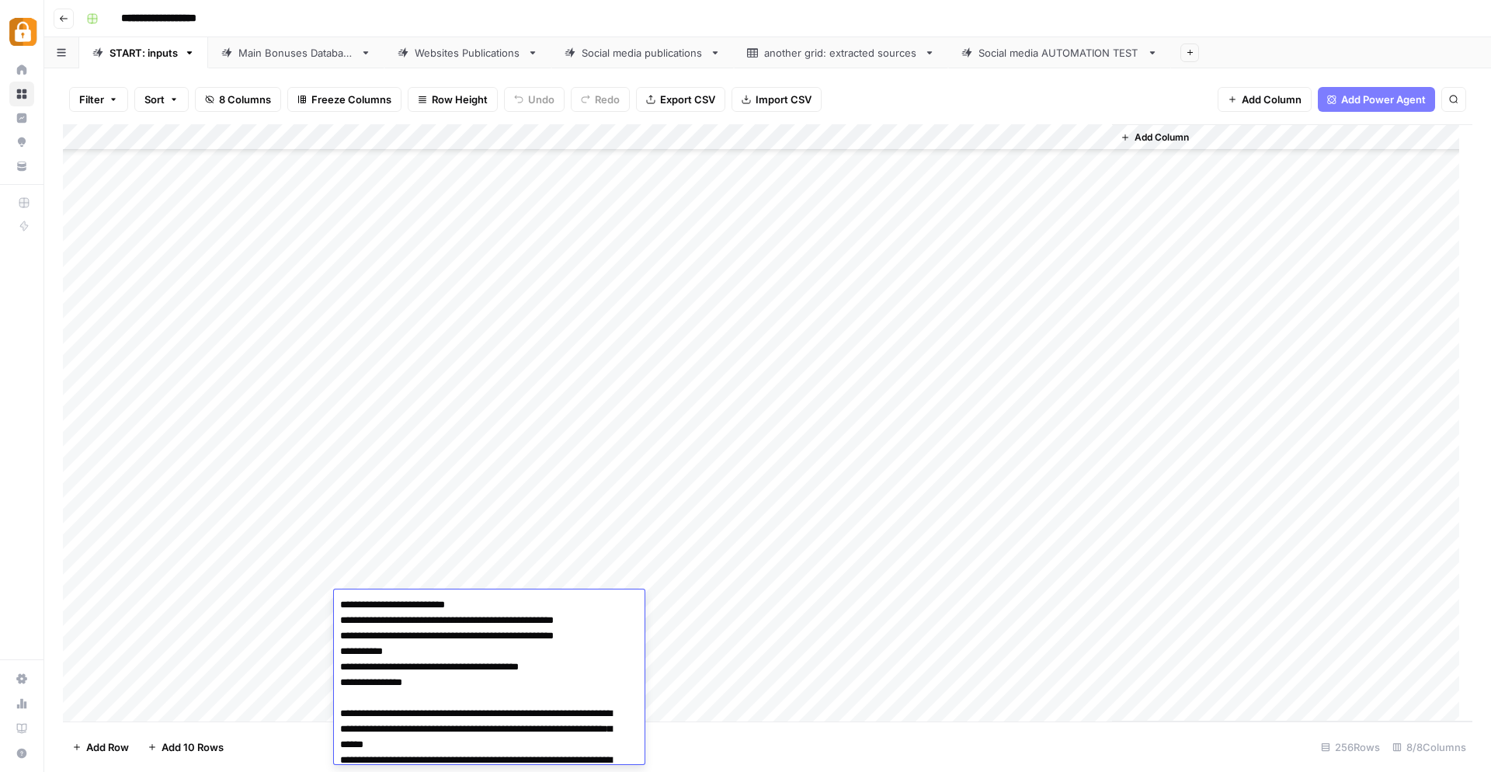
click at [771, 685] on div "Add Column" at bounding box center [767, 423] width 1409 height 598
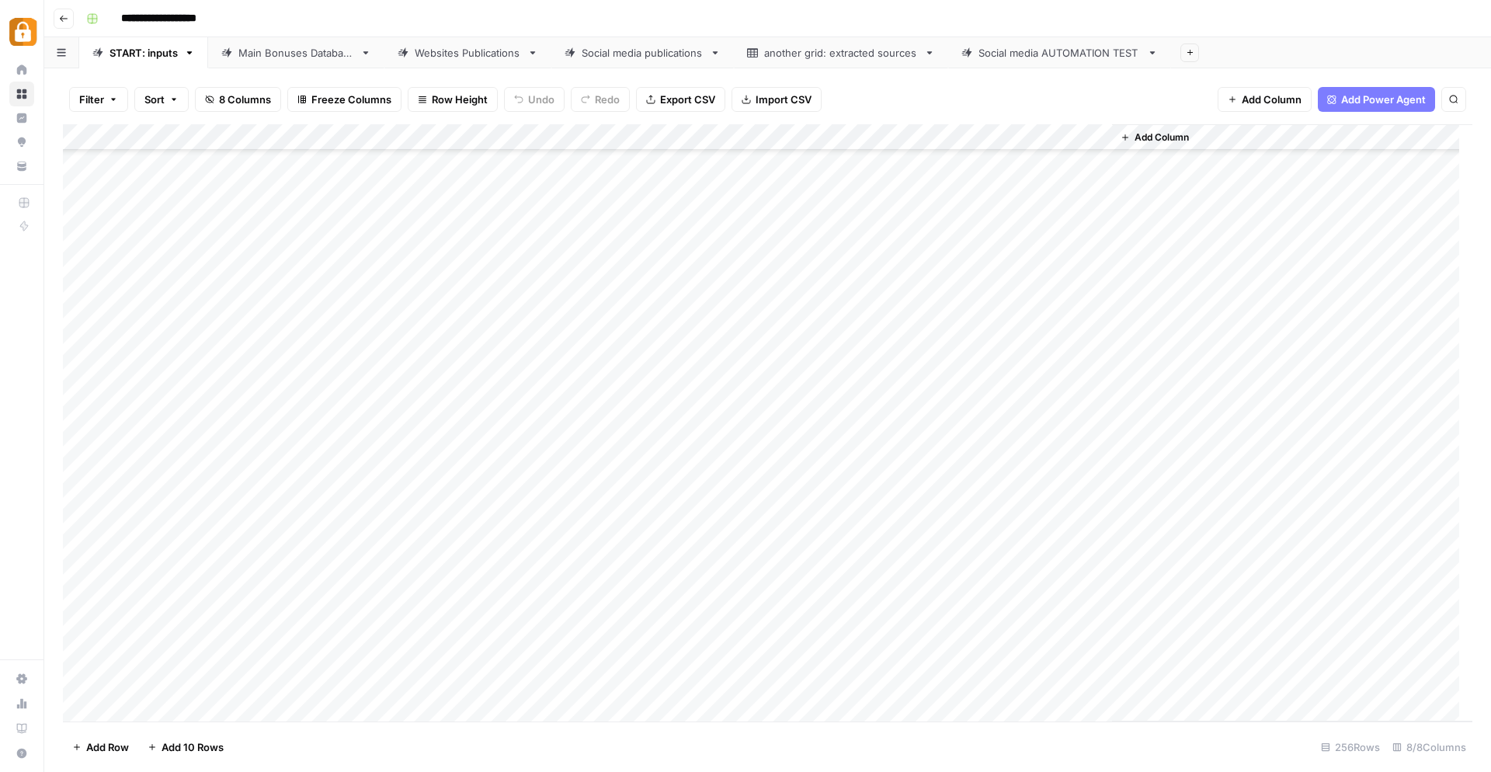
click at [415, 567] on div "Add Column" at bounding box center [767, 423] width 1409 height 598
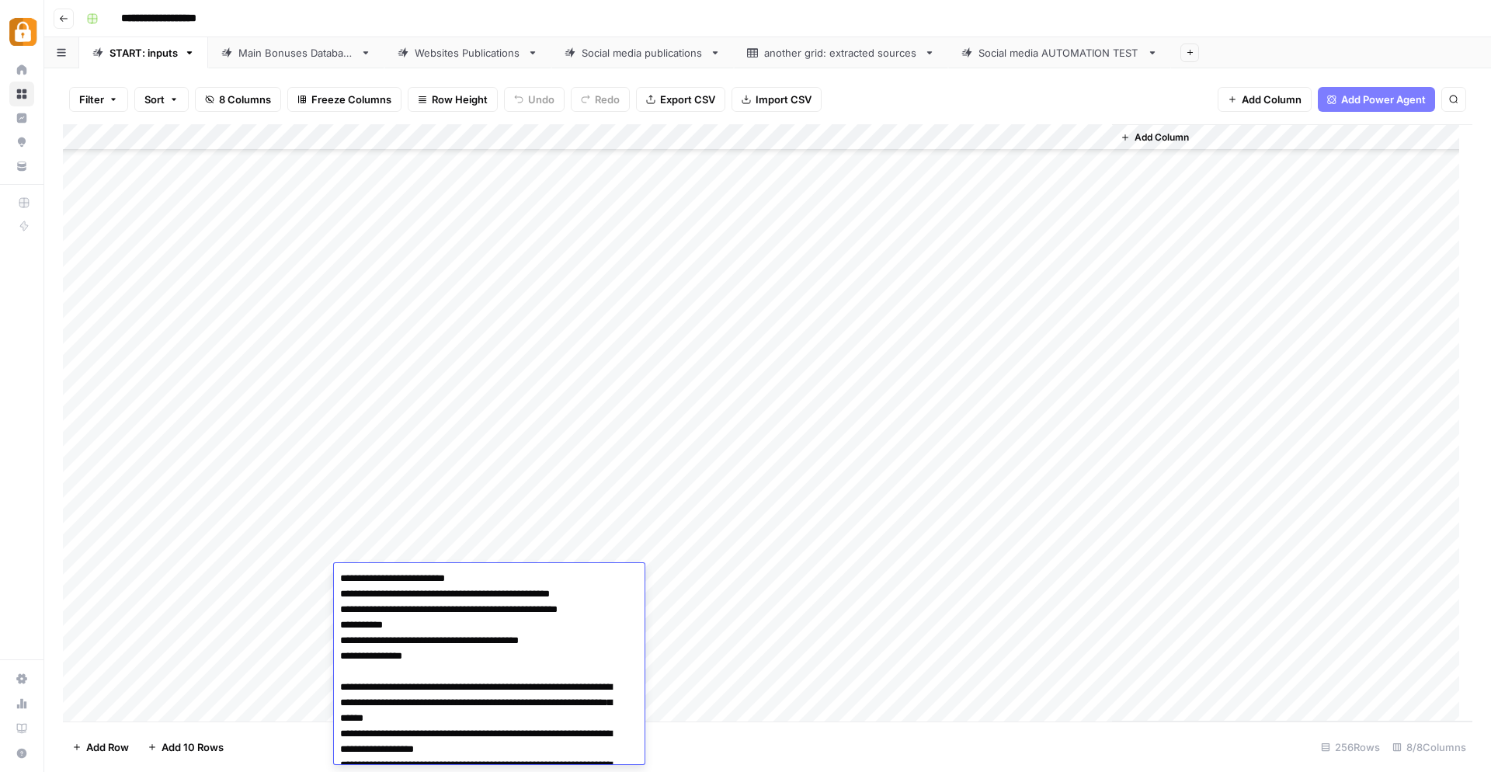
scroll to position [104, 0]
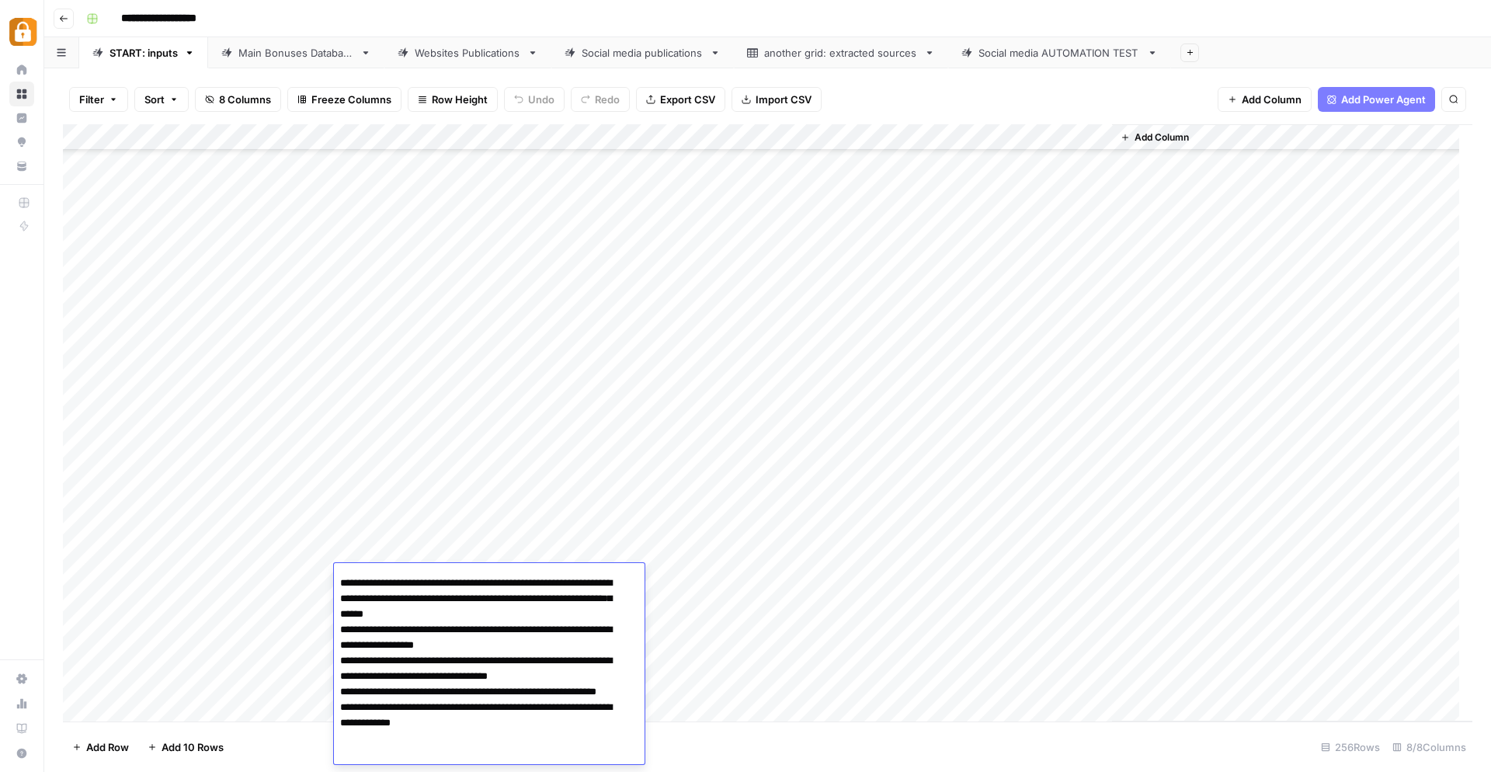
click at [802, 655] on div "Add Column" at bounding box center [767, 423] width 1409 height 598
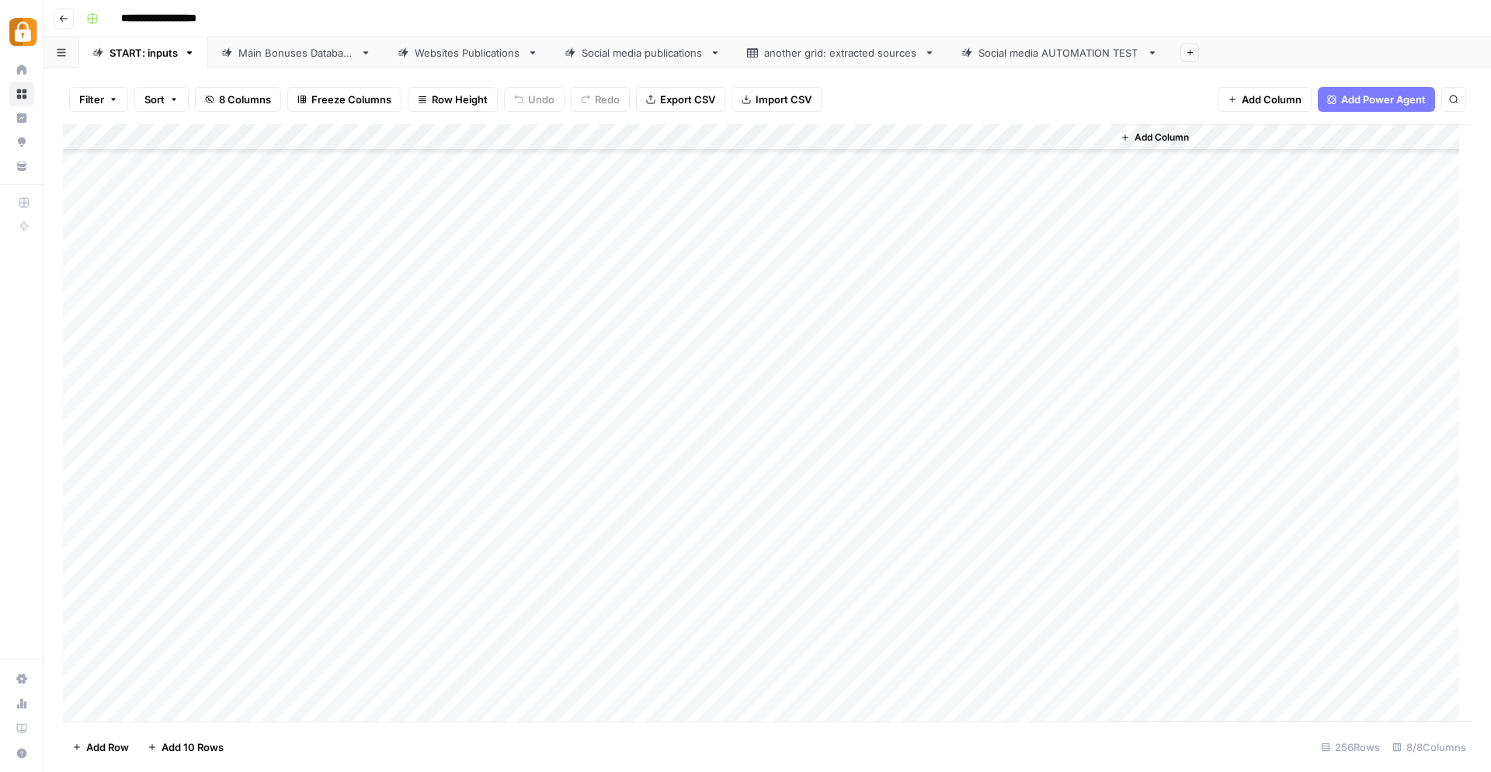
click at [391, 606] on div "Add Column" at bounding box center [767, 423] width 1409 height 598
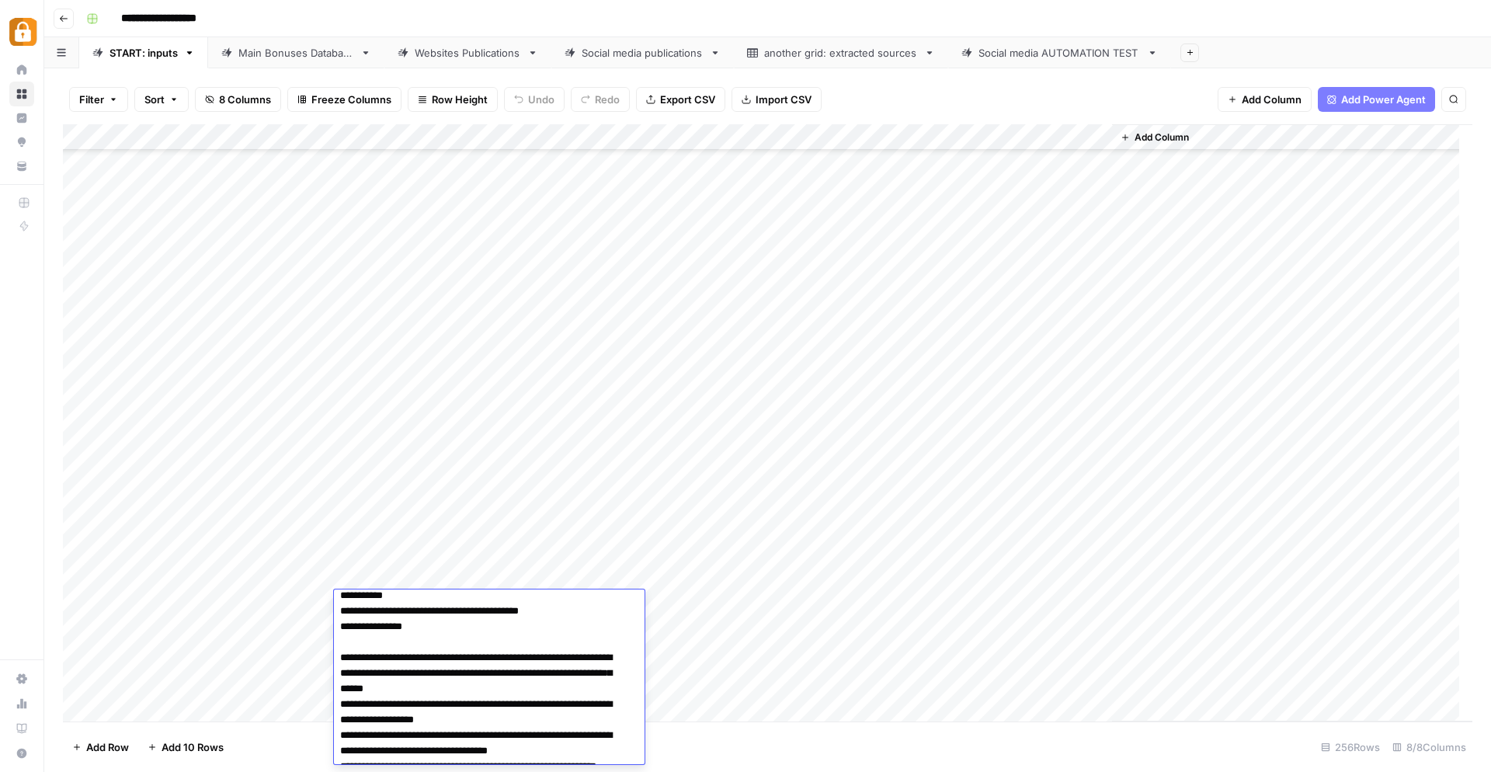
scroll to position [0, 0]
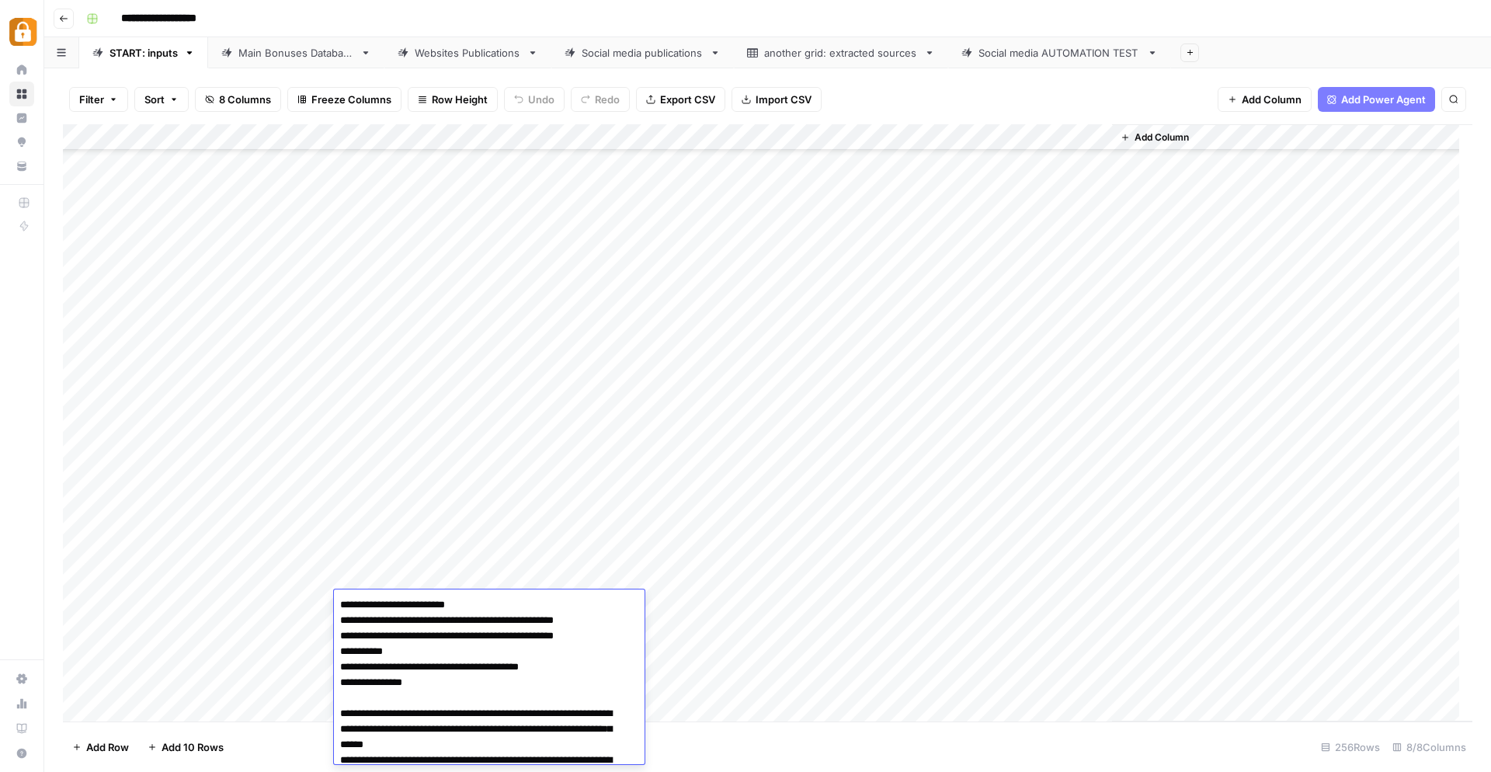
click at [720, 710] on div "Add Column" at bounding box center [767, 423] width 1409 height 598
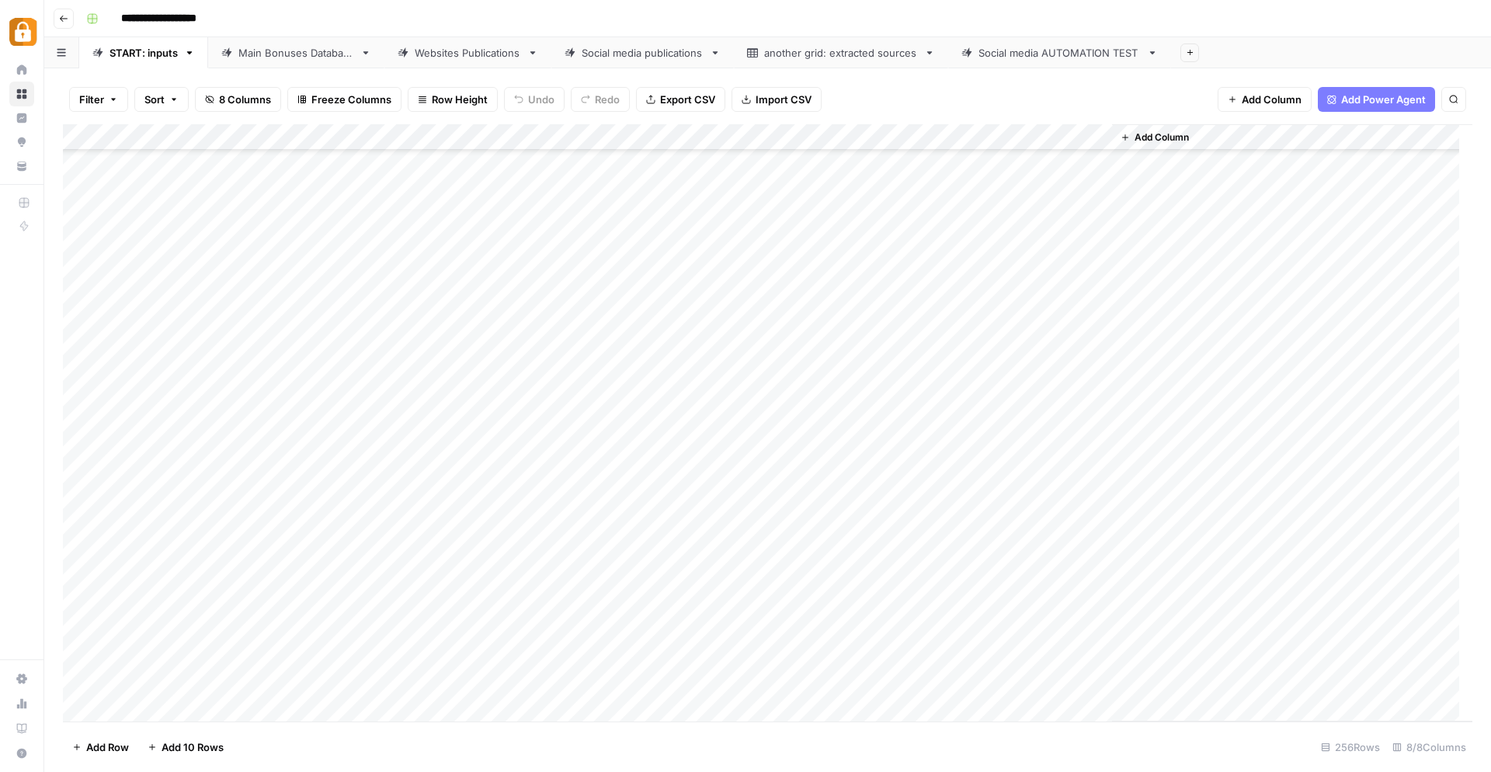
scroll to position [6238, 0]
click at [404, 583] on div "Add Column" at bounding box center [767, 423] width 1409 height 598
click at [427, 547] on div "Add Column" at bounding box center [767, 423] width 1409 height 598
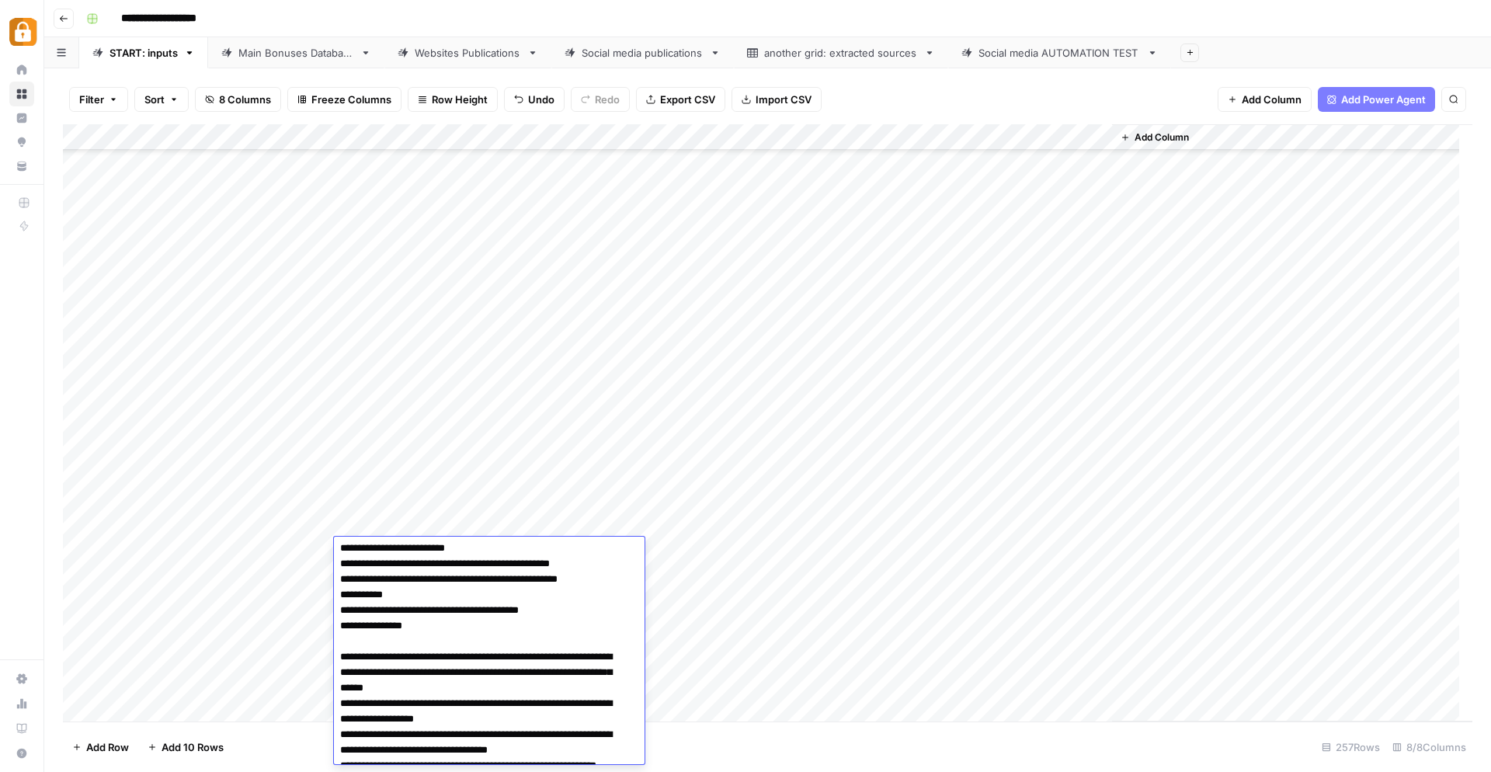
scroll to position [0, 0]
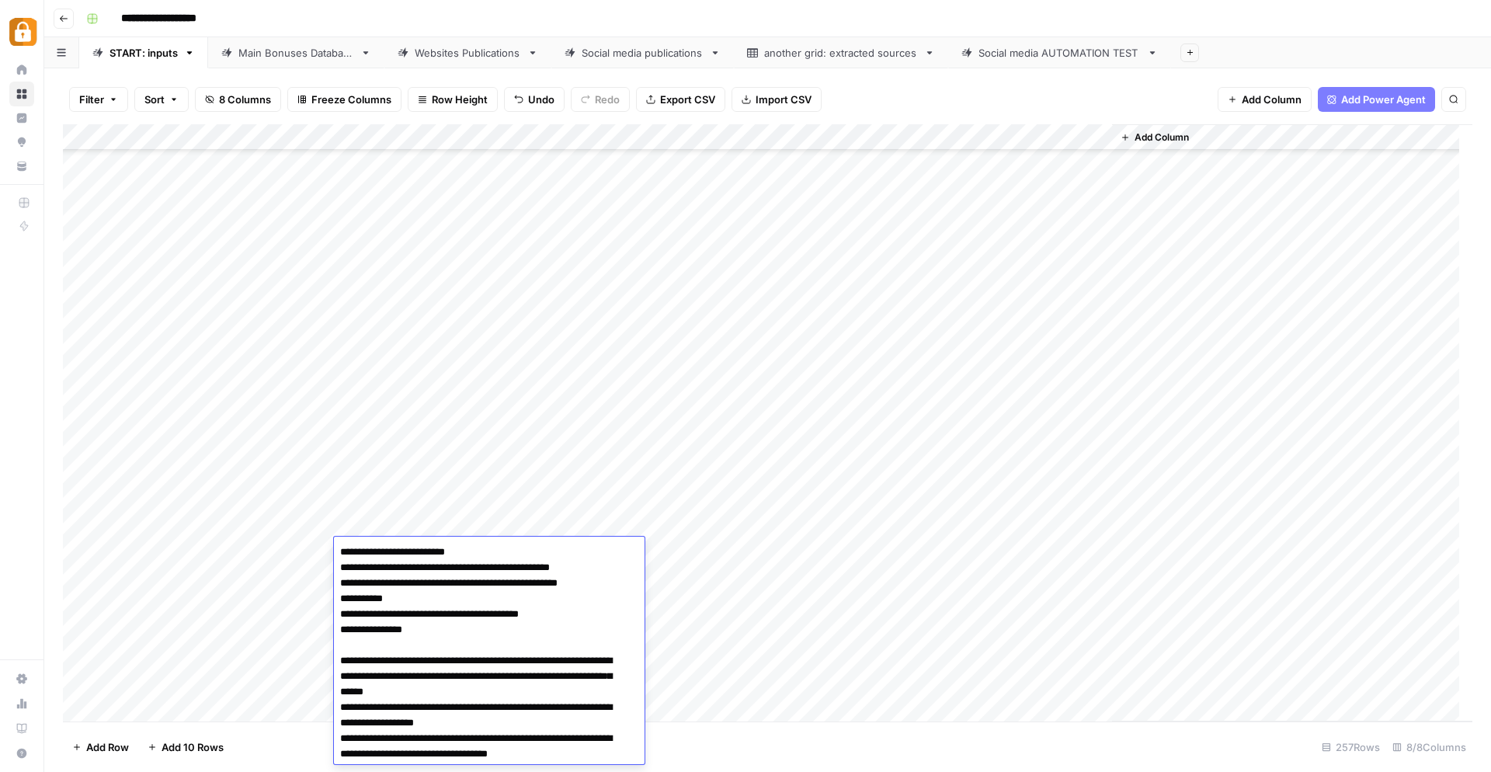
click at [800, 656] on div "Add Column" at bounding box center [767, 423] width 1409 height 598
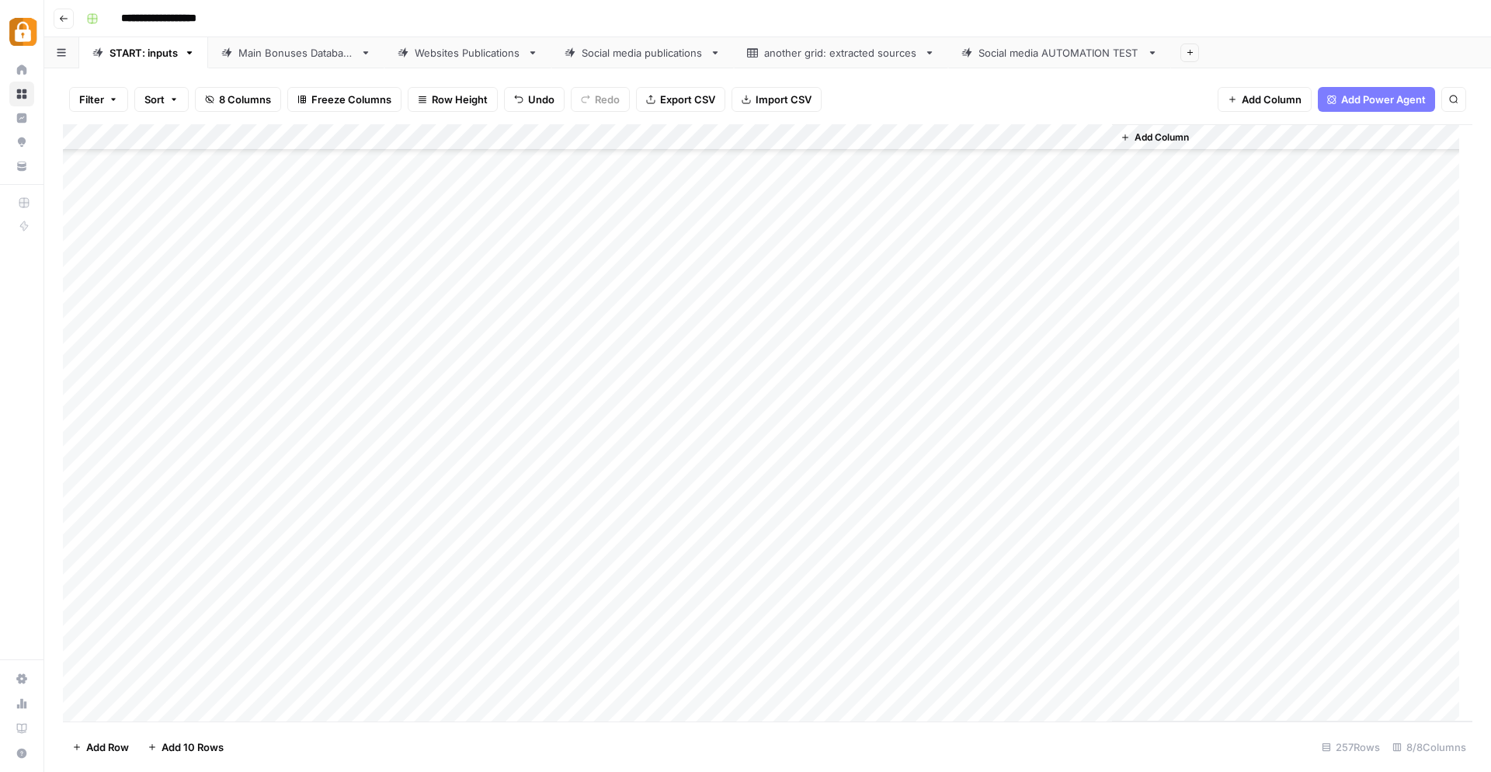
click at [308, 54] on div "Main Bonuses Database" at bounding box center [296, 53] width 116 height 16
click at [632, 670] on div "Add Column" at bounding box center [767, 423] width 1409 height 598
click at [636, 669] on div "Add Column" at bounding box center [767, 423] width 1409 height 598
type textarea "******"
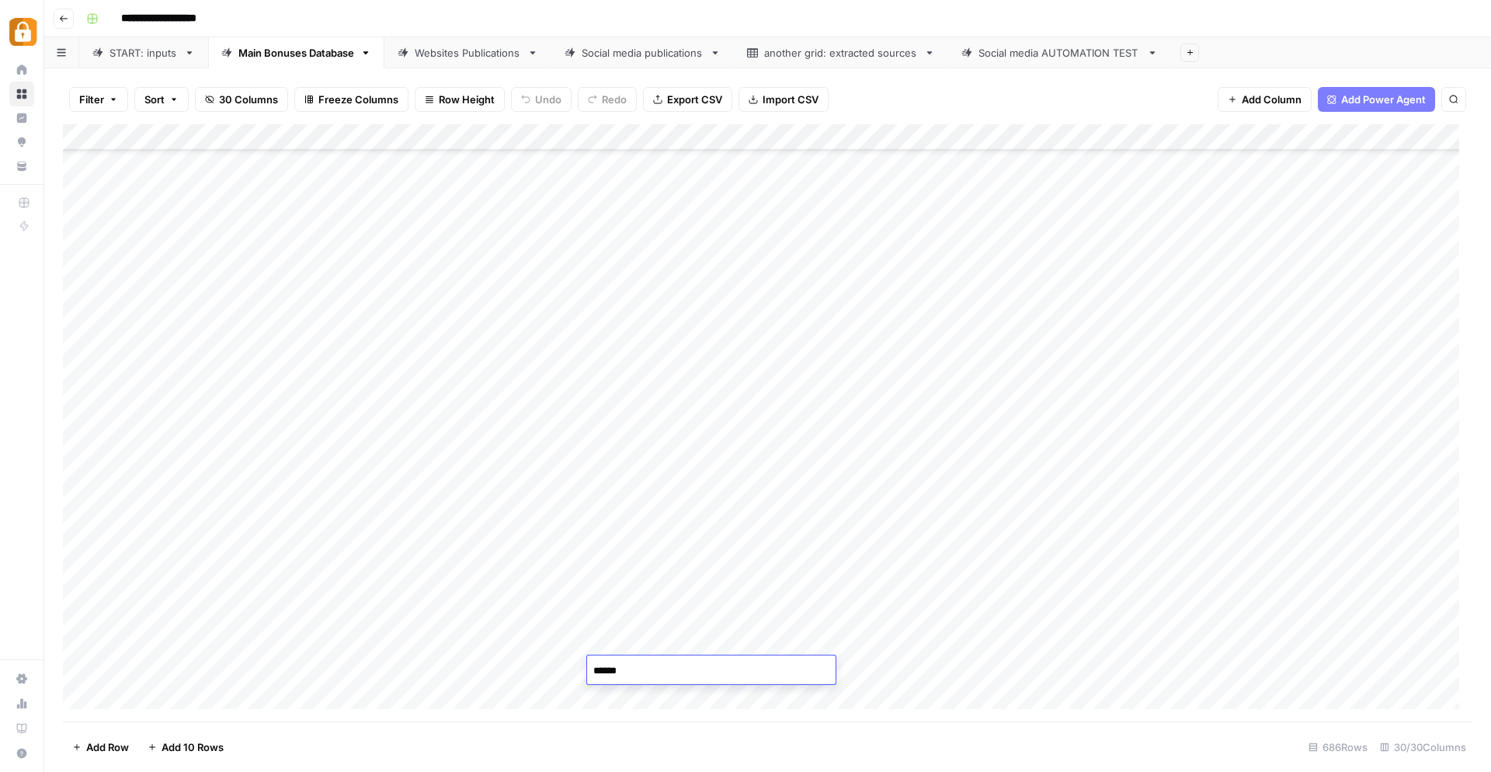
click at [691, 377] on div "Add Column" at bounding box center [767, 423] width 1409 height 598
drag, startPoint x: 679, startPoint y: 382, endPoint x: 721, endPoint y: 382, distance: 41.9
click at [721, 382] on textarea "**********" at bounding box center [711, 381] width 248 height 22
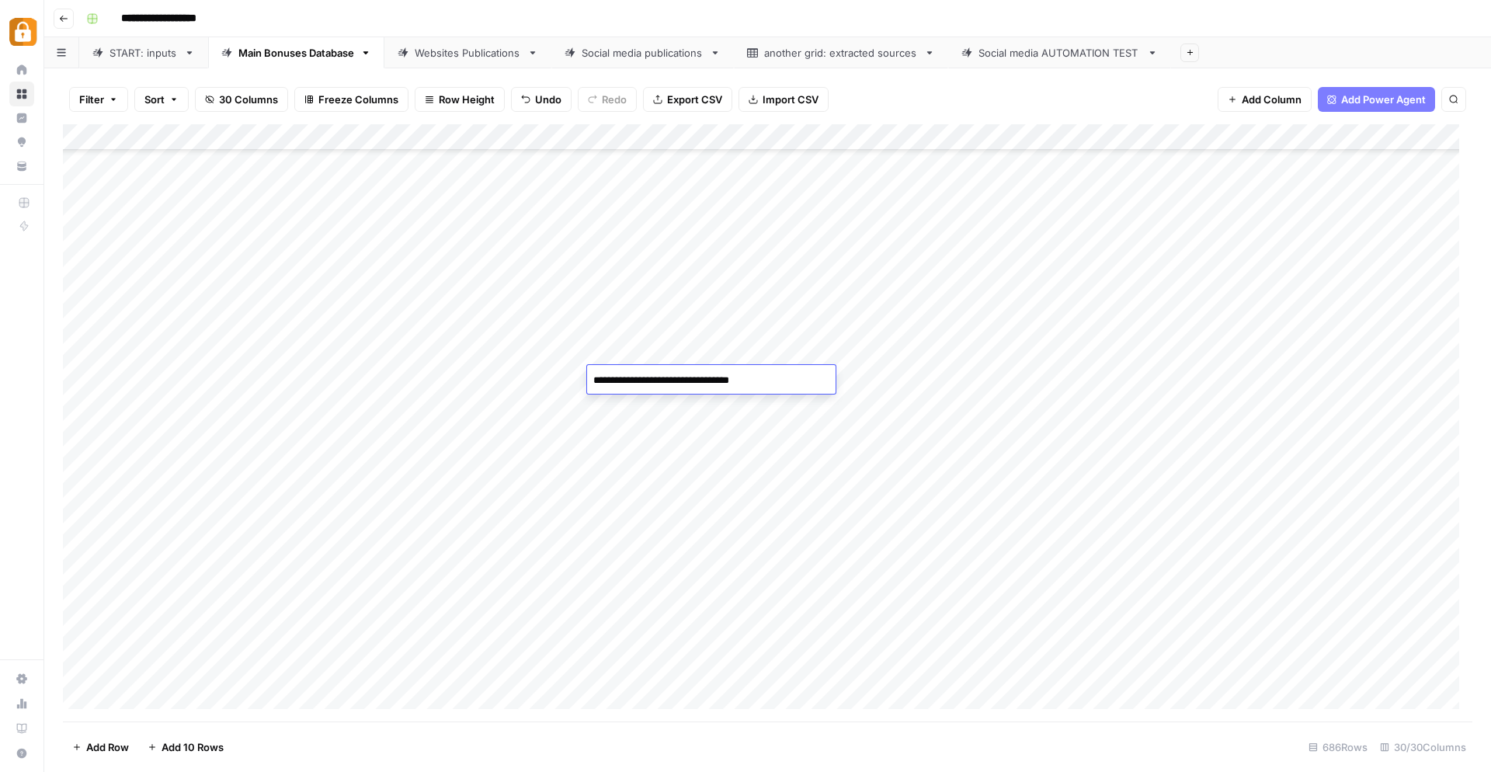
drag, startPoint x: 785, startPoint y: 381, endPoint x: 679, endPoint y: 381, distance: 106.4
click at [679, 381] on textarea "**********" at bounding box center [711, 381] width 248 height 22
click at [642, 665] on div "Add Column" at bounding box center [767, 423] width 1409 height 598
drag, startPoint x: 642, startPoint y: 665, endPoint x: 444, endPoint y: 665, distance: 198.0
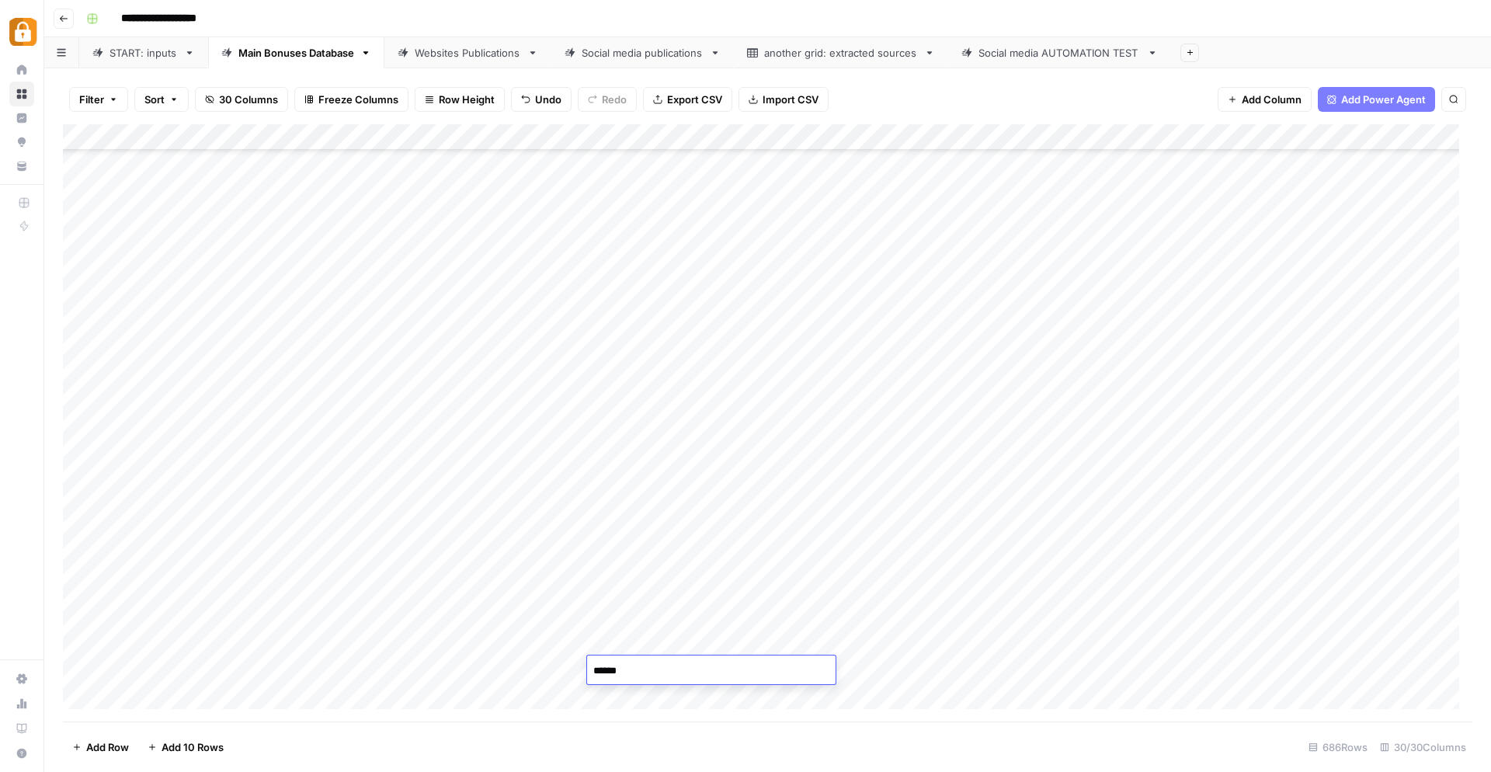
click at [444, 665] on body "**********" at bounding box center [745, 386] width 1491 height 772
type textarea "**********"
click at [820, 582] on div "Add Column" at bounding box center [767, 423] width 1409 height 598
click at [990, 671] on div "Add Column" at bounding box center [767, 423] width 1409 height 598
click at [500, 52] on div "Websites Publications" at bounding box center [468, 53] width 106 height 16
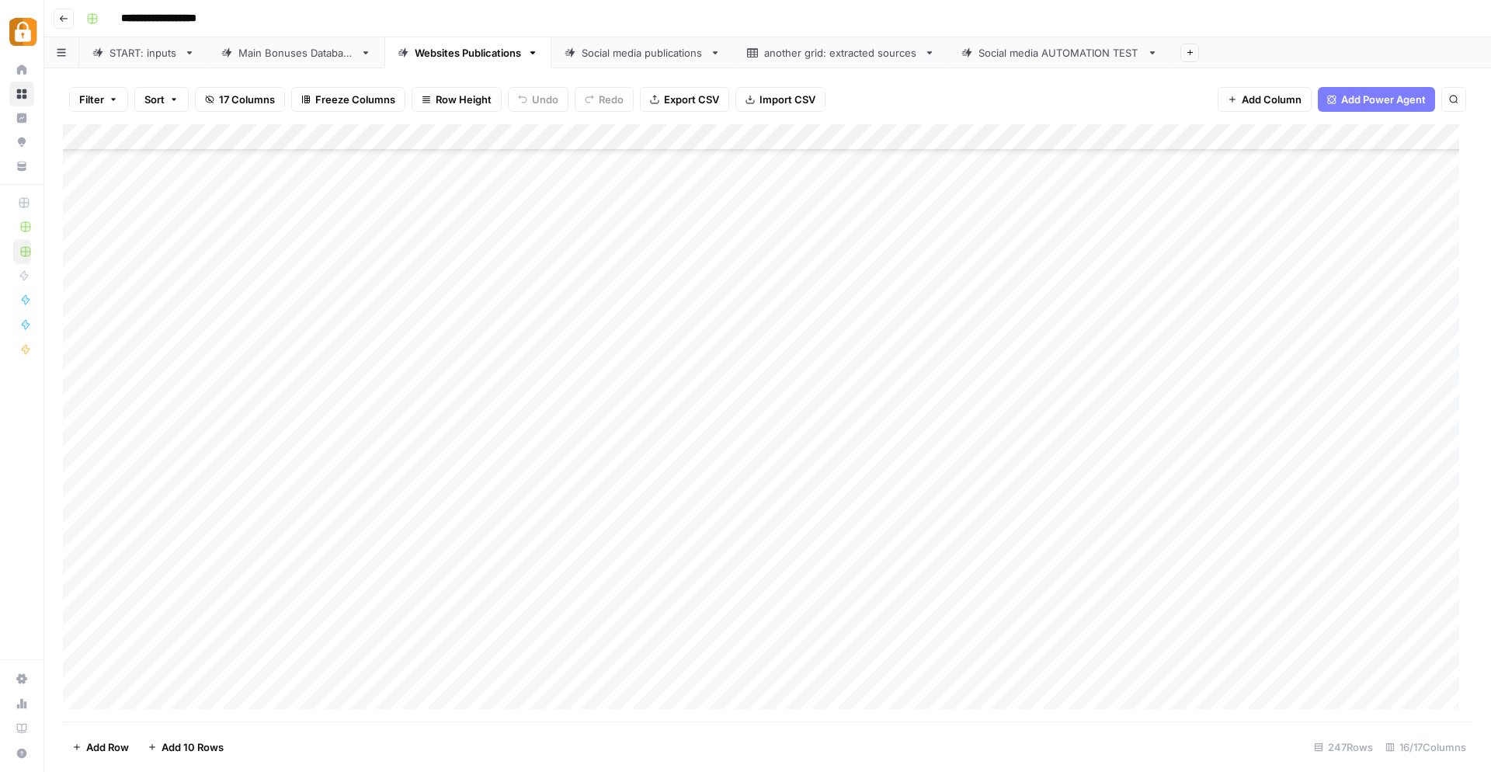
scroll to position [5987, 0]
click at [779, 667] on div "Add Column" at bounding box center [767, 423] width 1409 height 598
click at [650, 667] on div "Add Column" at bounding box center [767, 423] width 1409 height 598
click at [802, 672] on div "Add Column" at bounding box center [767, 423] width 1409 height 598
click at [854, 673] on div "Add Column" at bounding box center [767, 423] width 1409 height 598
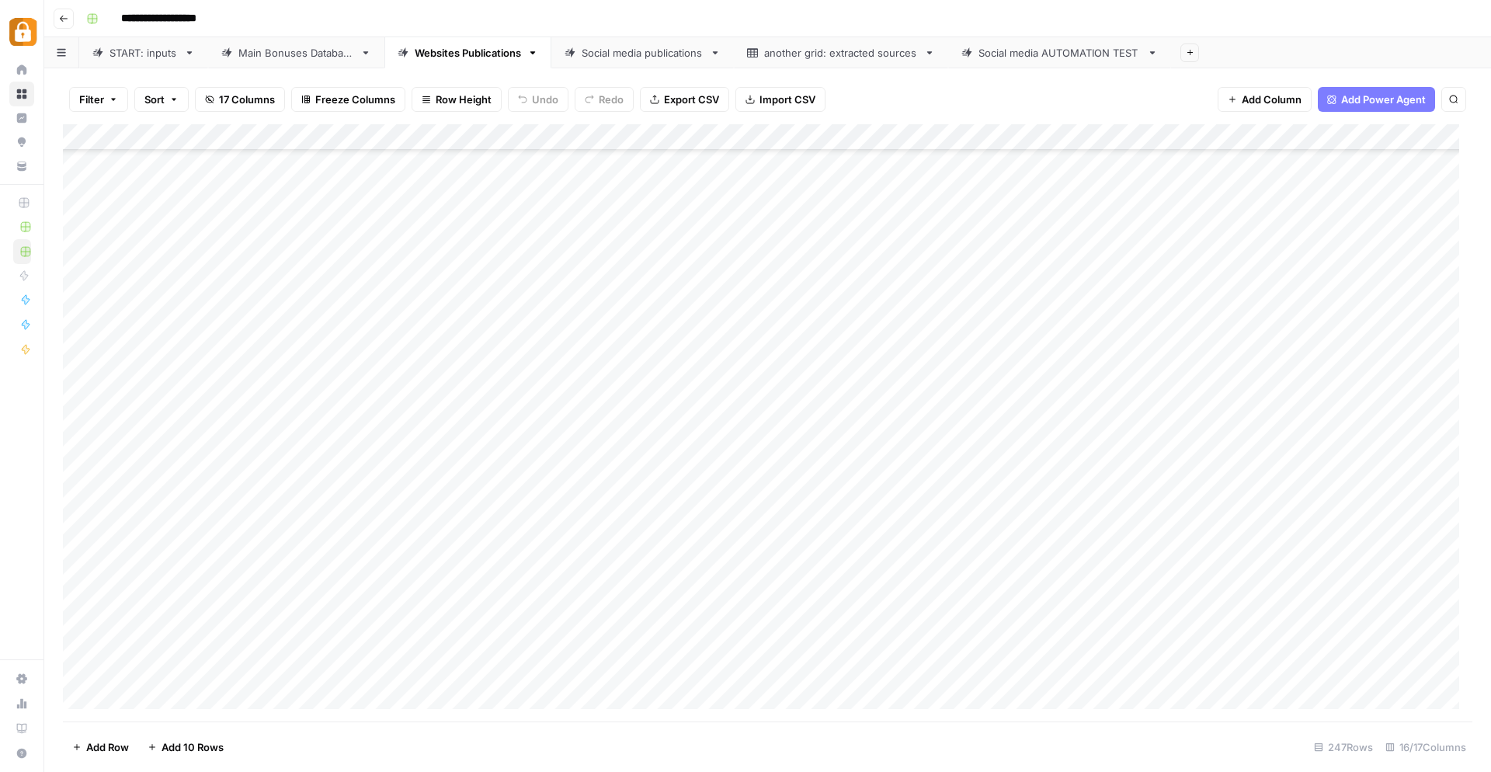
click at [873, 669] on div "Add Column" at bounding box center [767, 423] width 1409 height 598
type textarea "**********"
click at [924, 556] on div "Add Column" at bounding box center [767, 423] width 1409 height 598
click at [871, 540] on div "Add Column" at bounding box center [767, 423] width 1409 height 598
click at [1076, 565] on div "Add Column" at bounding box center [767, 423] width 1409 height 598
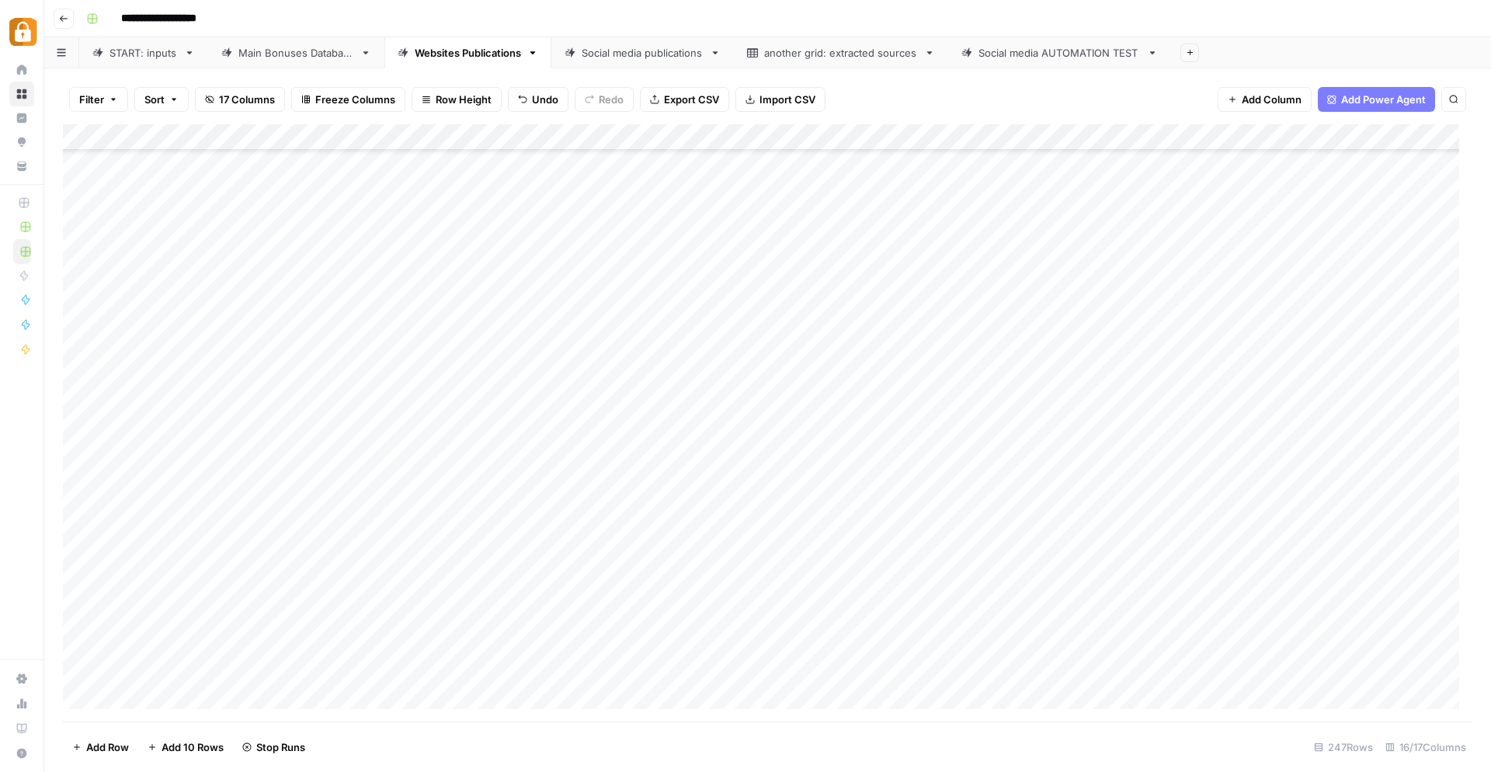
click at [1169, 568] on div "Add Column" at bounding box center [767, 423] width 1409 height 598
click at [1046, 666] on div "Add Column" at bounding box center [767, 423] width 1409 height 598
click at [136, 62] on link "START: inputs" at bounding box center [143, 52] width 129 height 31
click at [297, 600] on div "Add Column" at bounding box center [767, 423] width 1409 height 598
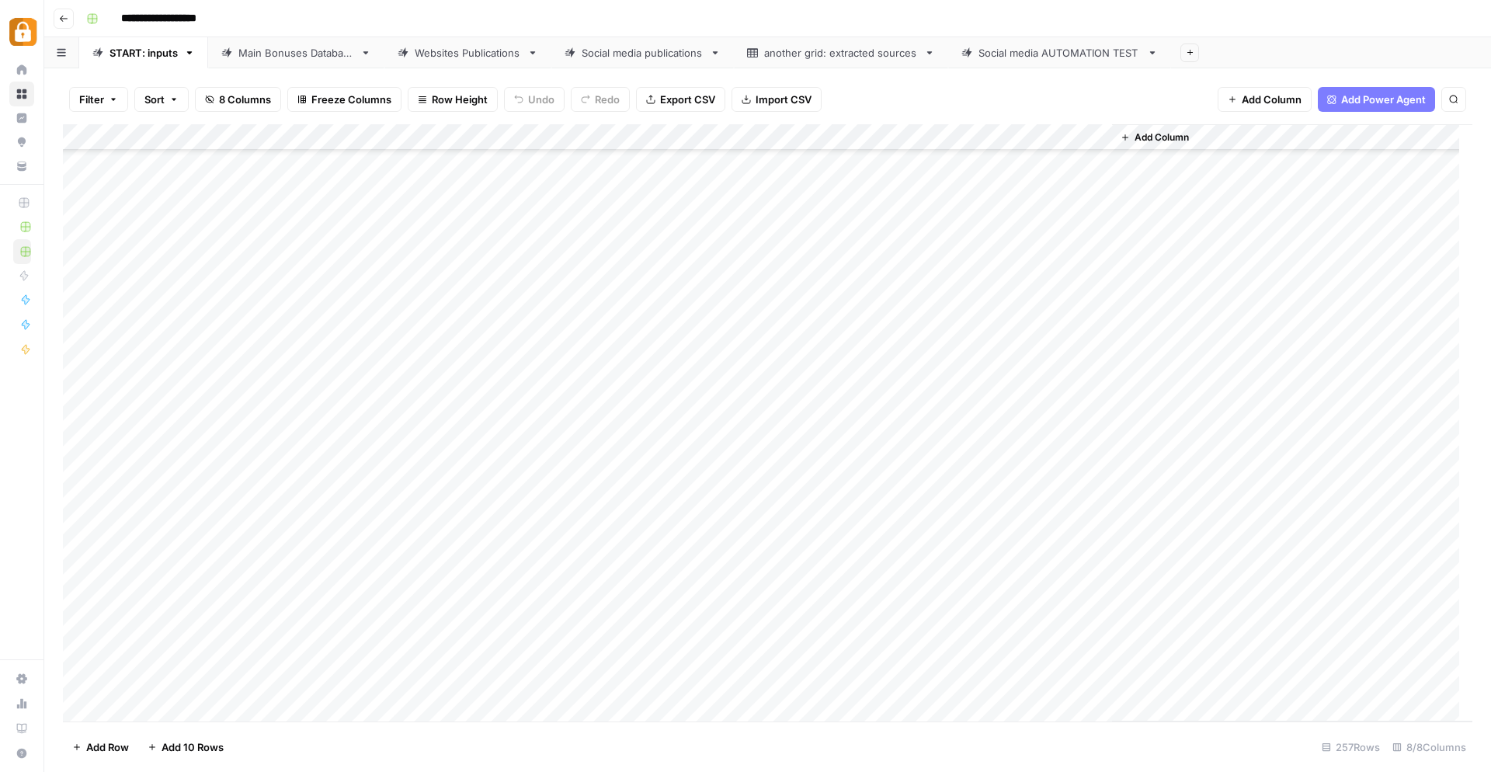
click at [297, 600] on div "Add Column" at bounding box center [767, 423] width 1409 height 598
click at [318, 664] on button "Katerina" at bounding box center [307, 664] width 52 height 19
click at [394, 600] on div "Add Column" at bounding box center [767, 423] width 1409 height 598
paste textarea "**********"
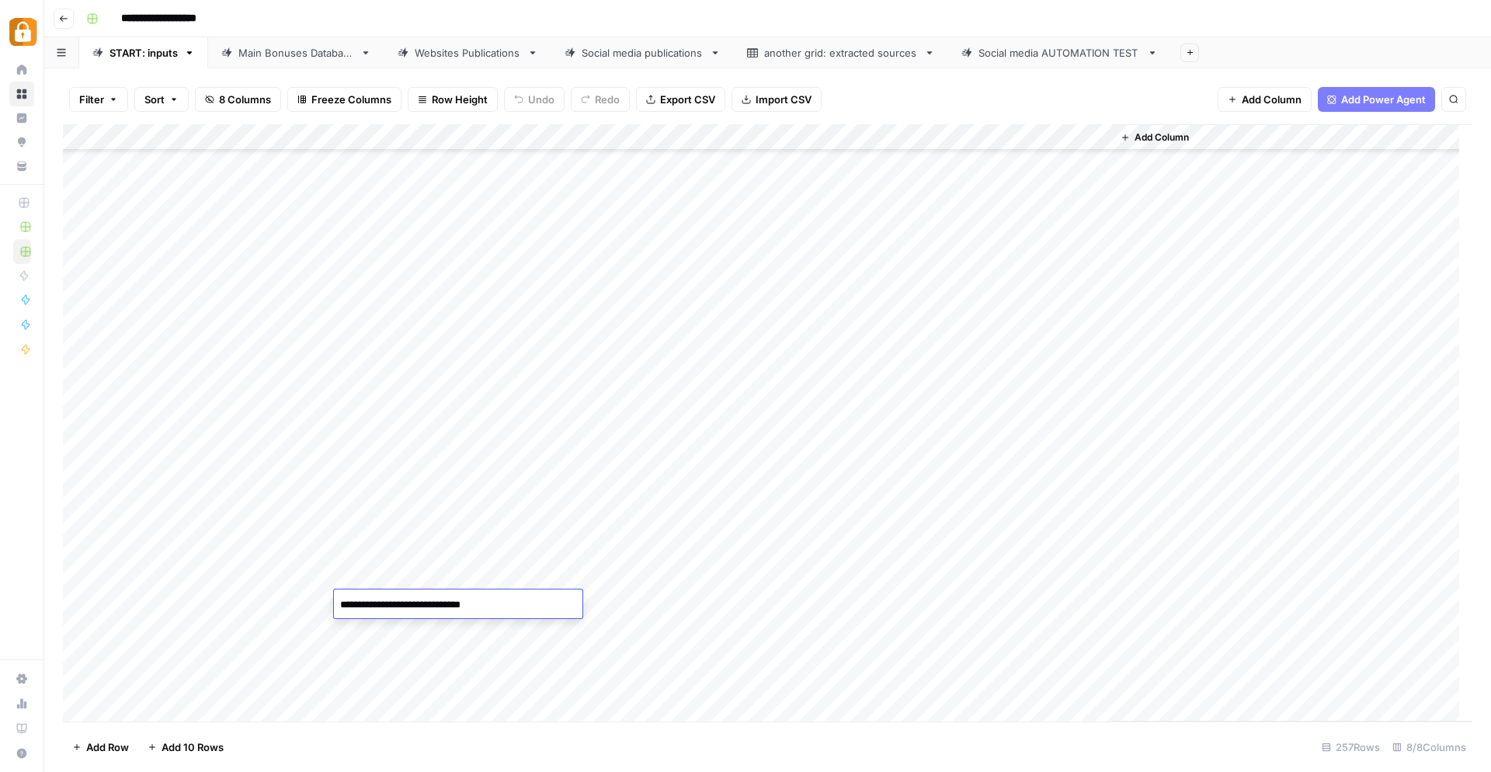
type textarea "**********"
click at [768, 693] on div "Add Column" at bounding box center [767, 423] width 1409 height 598
click at [642, 606] on div "Add Column" at bounding box center [767, 423] width 1409 height 598
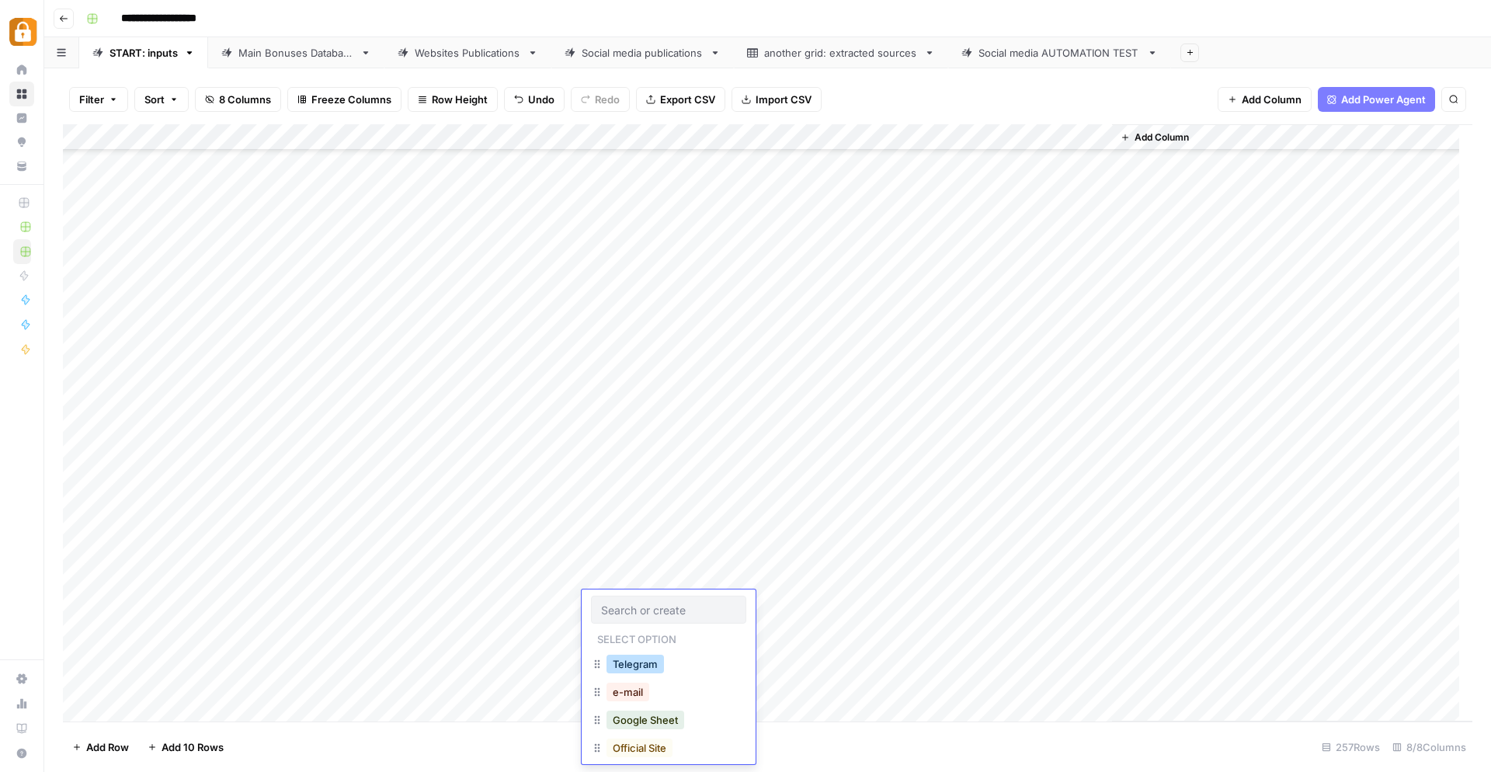
click at [632, 668] on button "Telegram" at bounding box center [634, 664] width 57 height 19
click at [878, 612] on div "Add Column" at bounding box center [767, 423] width 1409 height 598
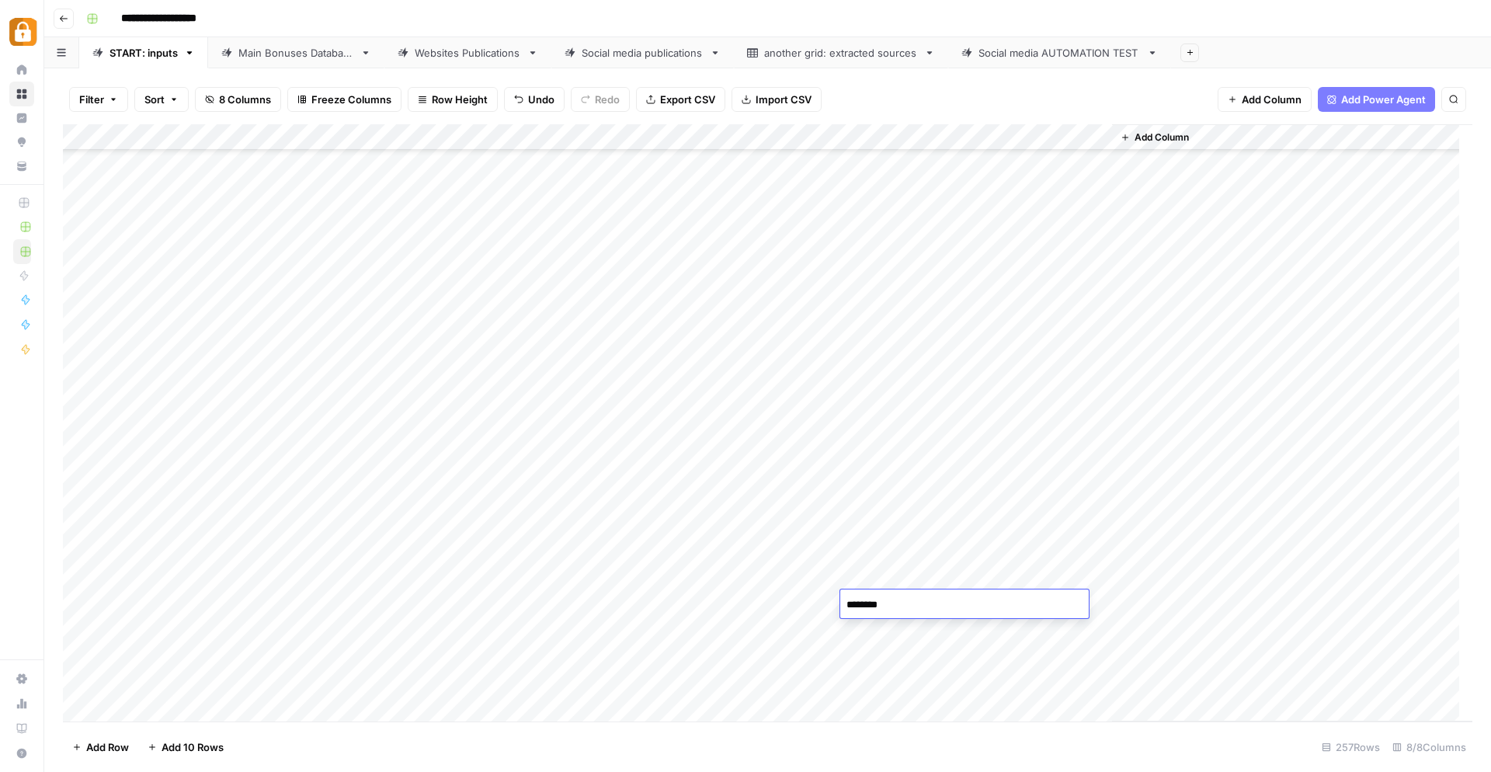
type textarea "*********"
click at [790, 659] on div "Add Column" at bounding box center [767, 423] width 1409 height 598
click at [1027, 600] on div "Add Column" at bounding box center [767, 423] width 1409 height 598
click at [443, 57] on div "Websites Publications" at bounding box center [468, 53] width 106 height 16
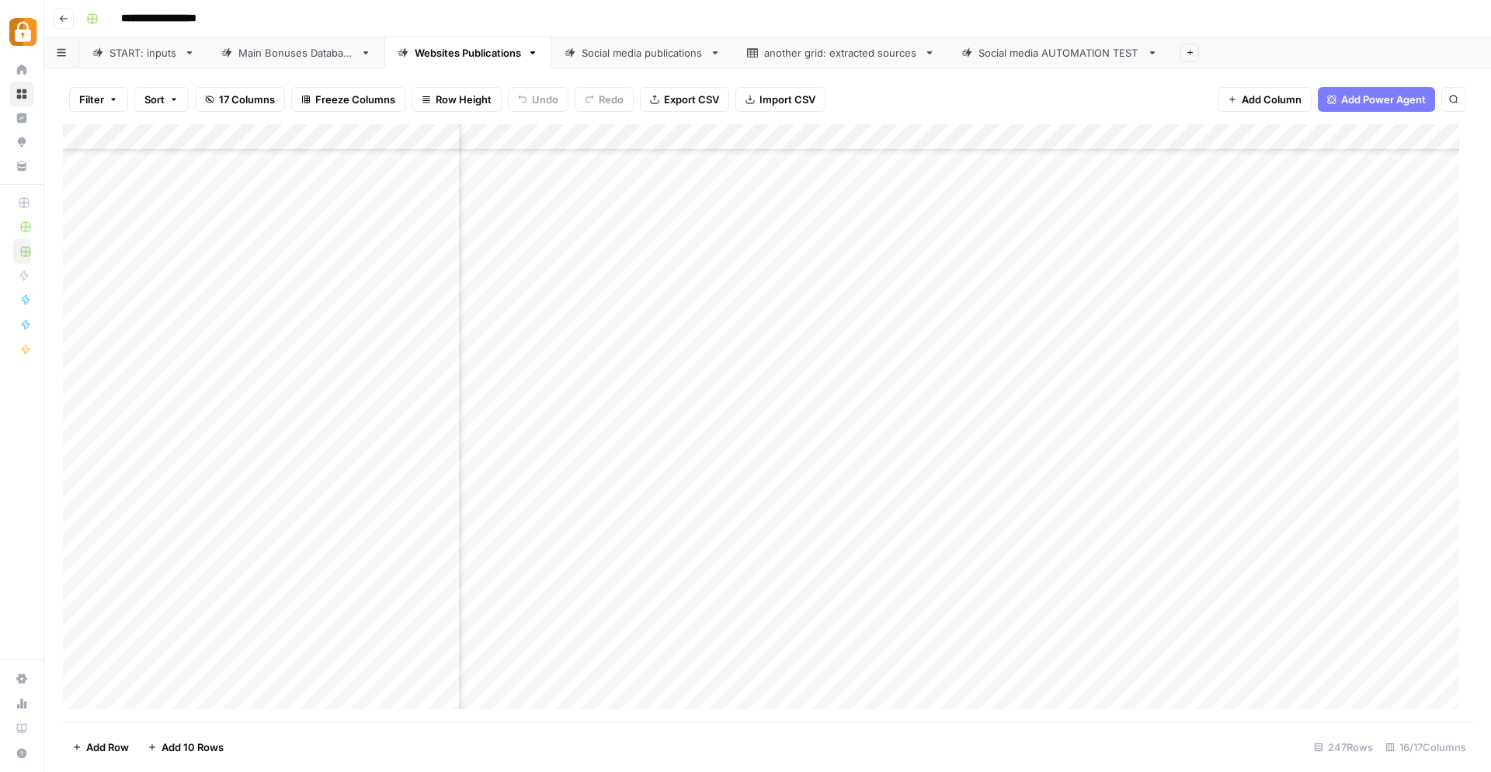
click at [1113, 668] on div "Add Column" at bounding box center [767, 423] width 1409 height 598
click at [139, 54] on div "START: inputs" at bounding box center [143, 53] width 68 height 16
click at [290, 51] on div "Main Bonuses Database" at bounding box center [296, 53] width 116 height 16
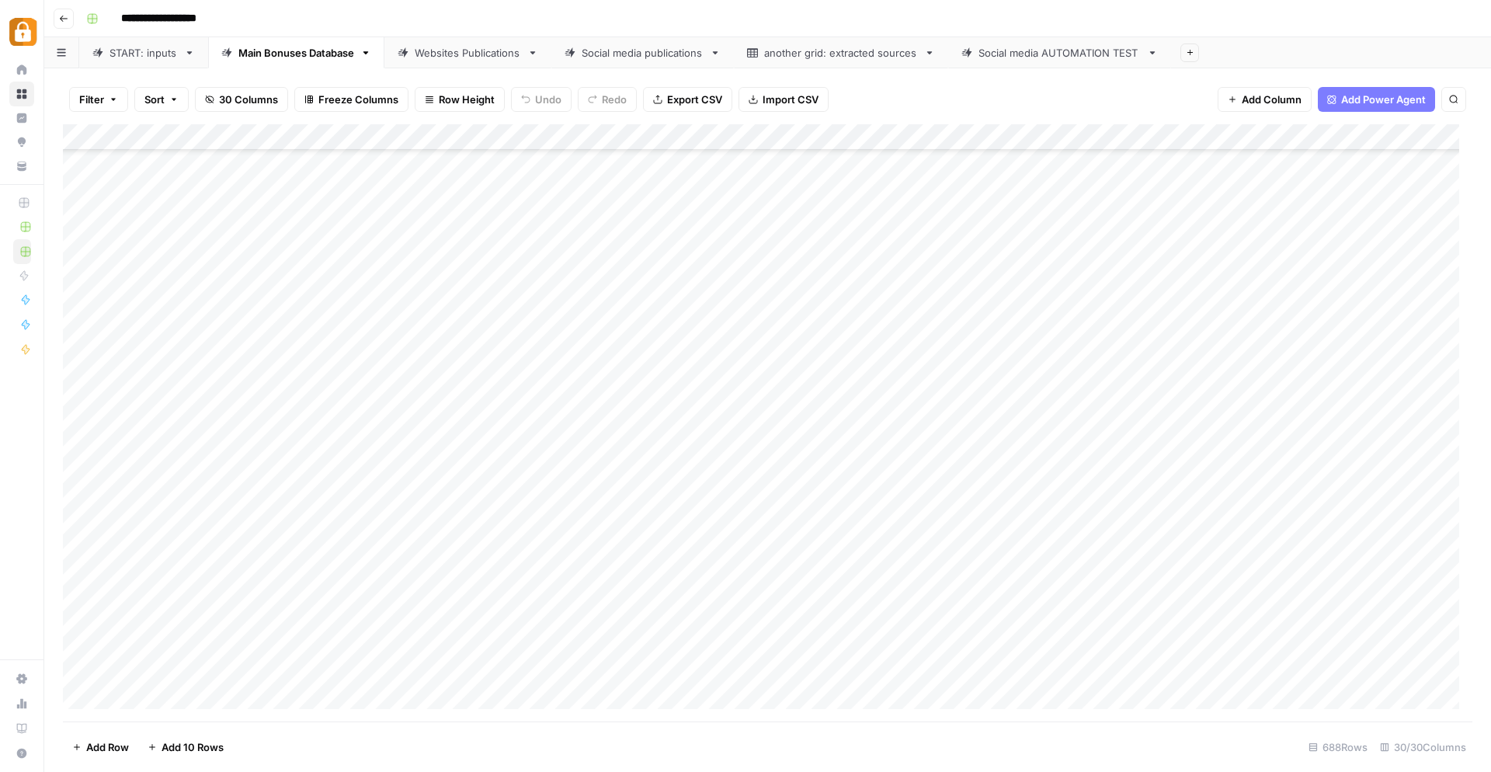
scroll to position [17631, 0]
click at [659, 641] on div "Add Column" at bounding box center [767, 423] width 1409 height 598
click at [686, 615] on div "Add Column" at bounding box center [767, 423] width 1409 height 598
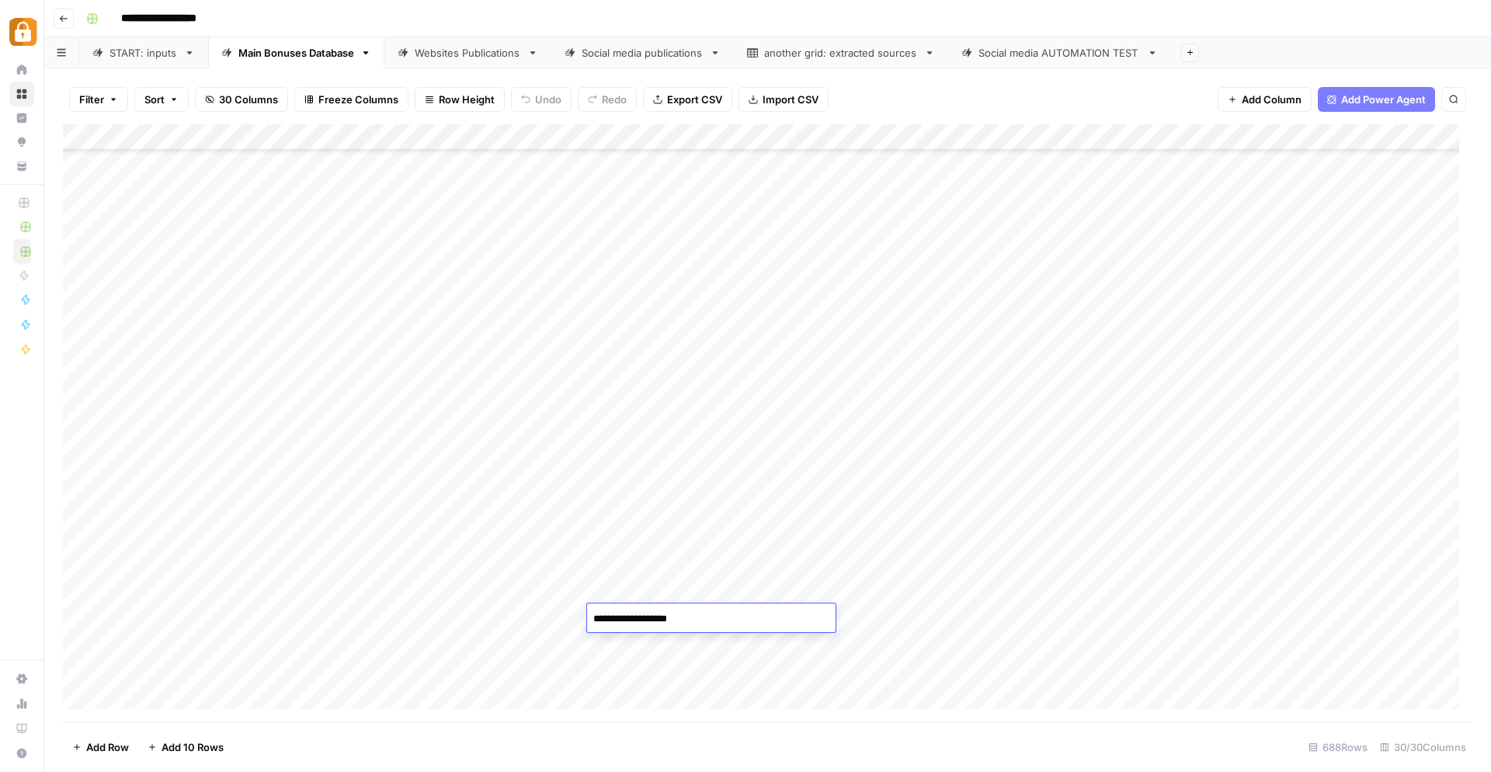
click at [686, 615] on textarea "**********" at bounding box center [711, 619] width 248 height 22
click at [676, 653] on div "Add Column" at bounding box center [767, 423] width 1409 height 598
click at [803, 664] on div "Add Column" at bounding box center [767, 423] width 1409 height 598
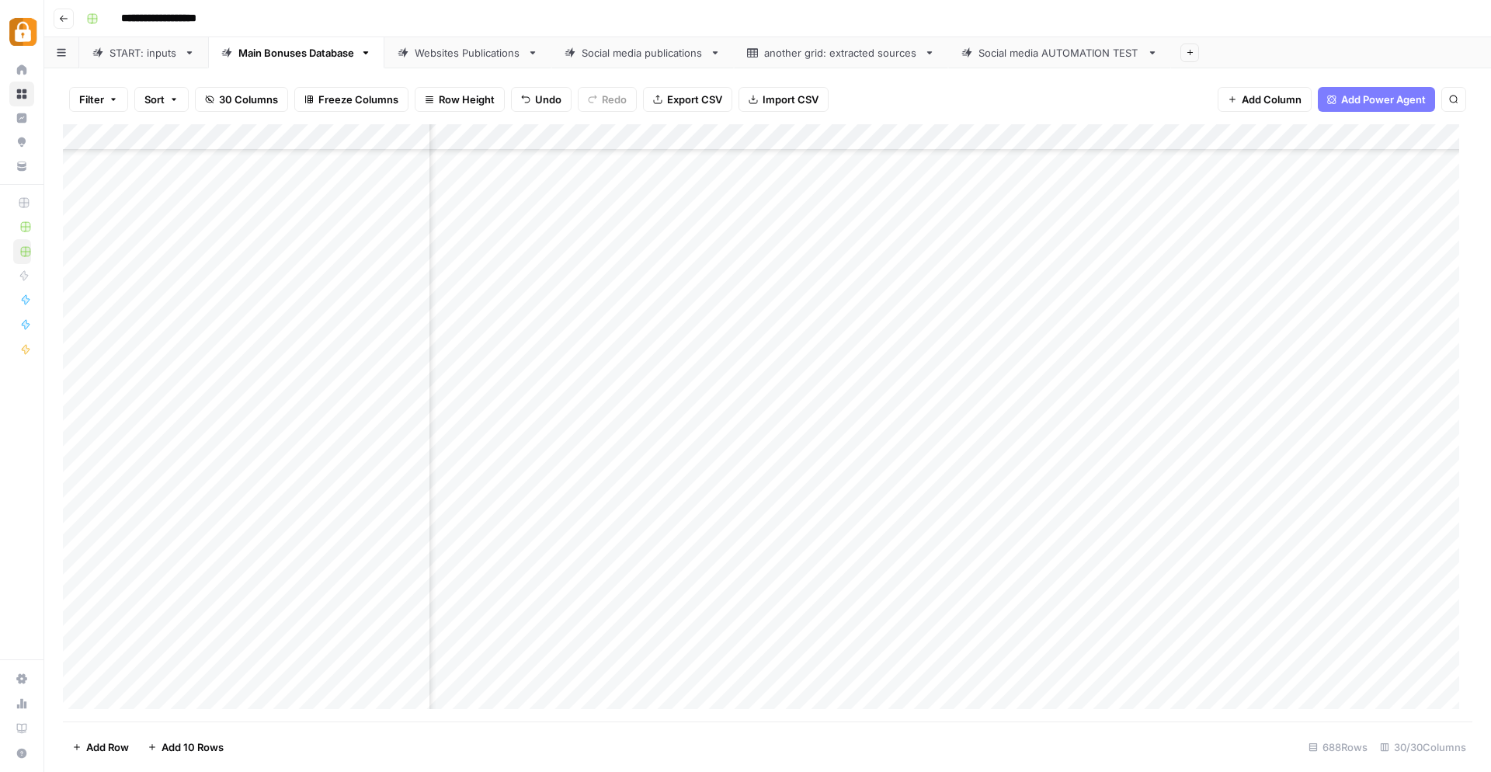
click at [819, 645] on div "Add Column" at bounding box center [767, 423] width 1409 height 598
click at [491, 57] on div "Websites Publications" at bounding box center [468, 53] width 106 height 16
click at [867, 667] on div "Add Column" at bounding box center [767, 423] width 1409 height 598
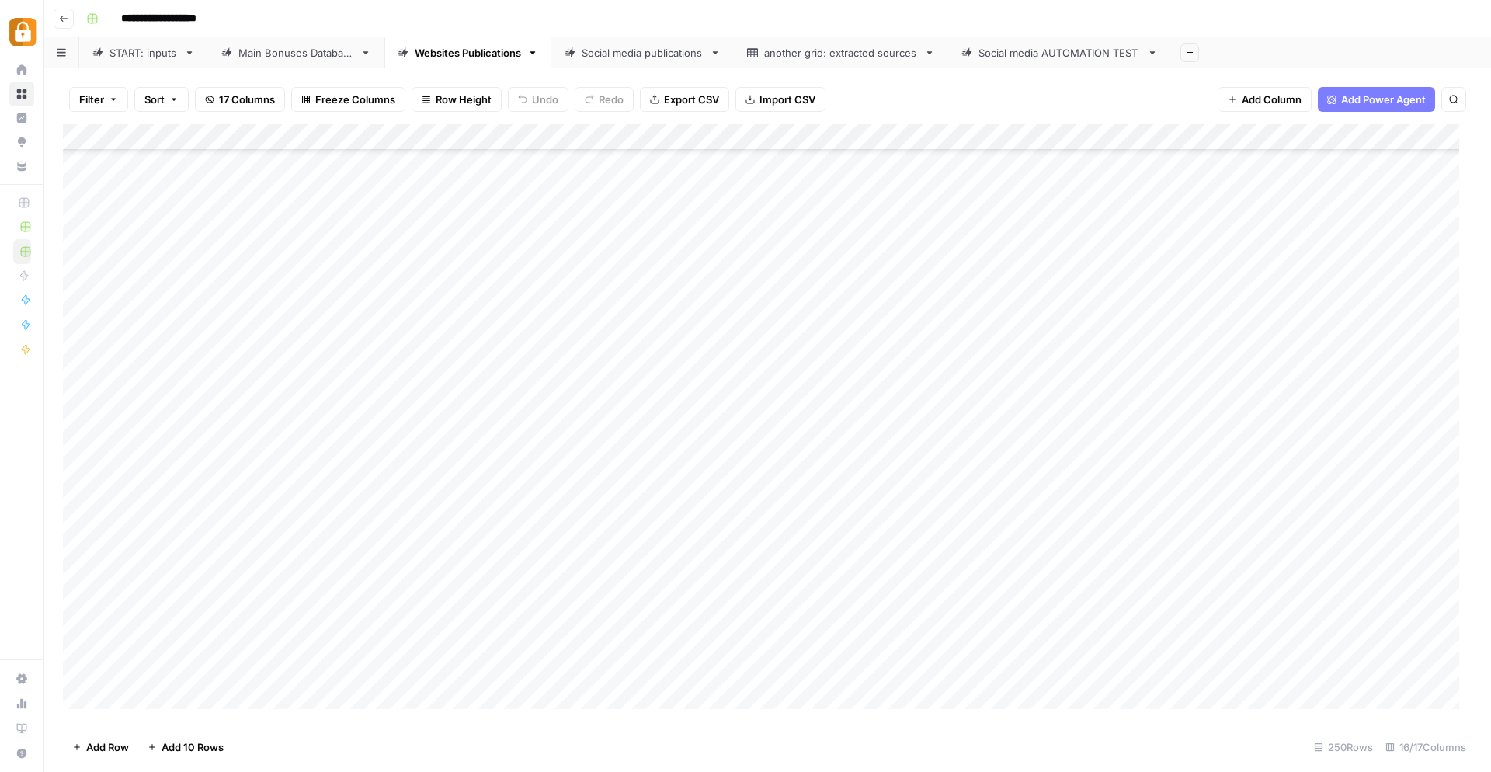
click at [864, 663] on div "Add Column" at bounding box center [767, 423] width 1409 height 598
type textarea "**********"
click at [645, 666] on div "Add Column" at bounding box center [767, 423] width 1409 height 598
click at [1042, 666] on div "Add Column" at bounding box center [767, 423] width 1409 height 598
